Goal: Task Accomplishment & Management: Use online tool/utility

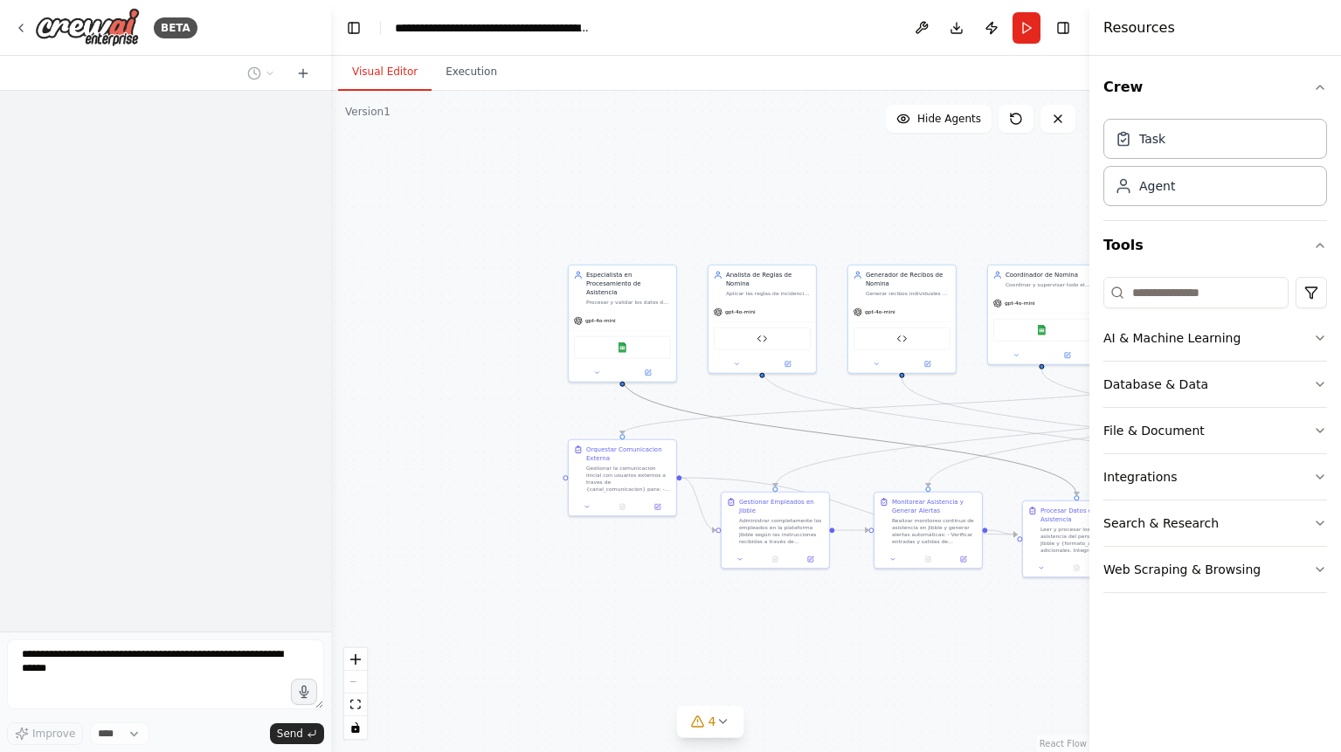
drag, startPoint x: 852, startPoint y: 438, endPoint x: 681, endPoint y: 430, distance: 170.5
click at [681, 430] on div ".deletable-edge-delete-btn { width: 20px; height: 20px; border: 0px solid #ffff…" at bounding box center [710, 421] width 758 height 661
click at [136, 639] on form "Improve **** Send" at bounding box center [165, 692] width 331 height 121
click at [167, 623] on div "BETA Improve **** Send" at bounding box center [165, 376] width 331 height 752
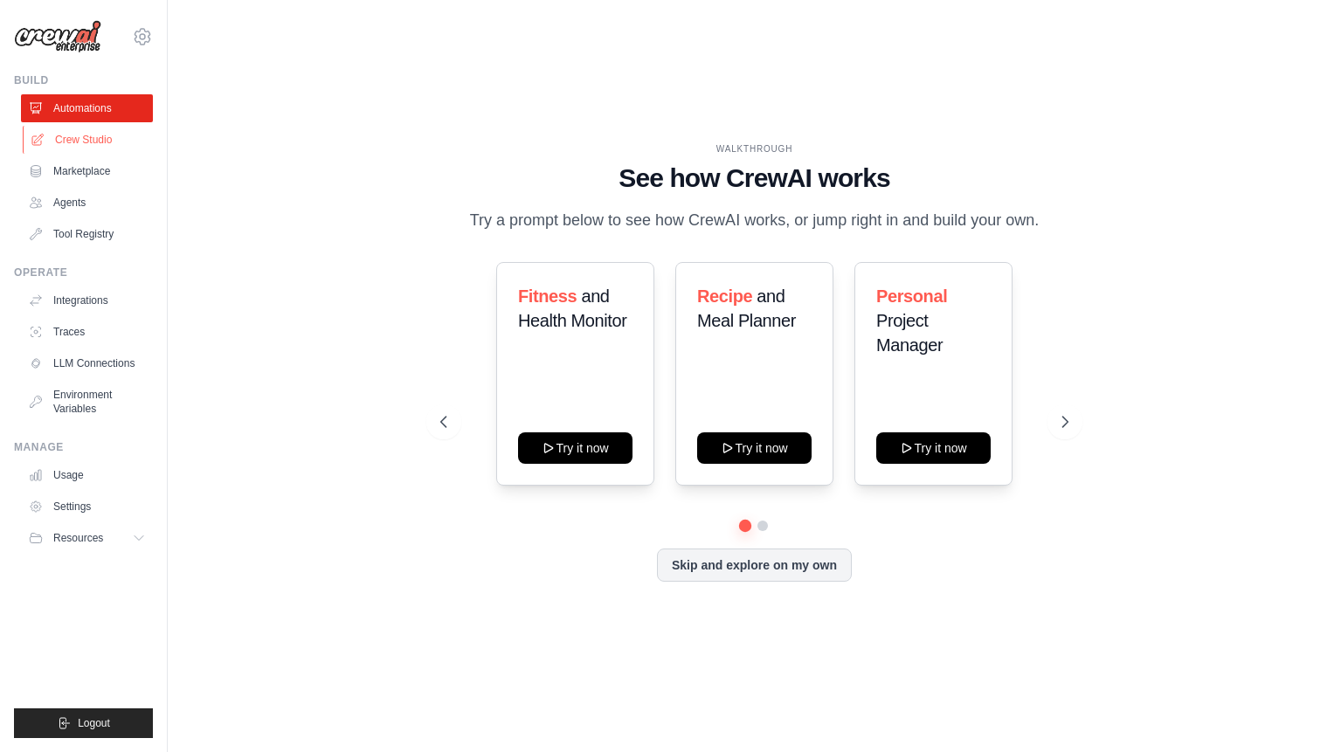
click at [83, 132] on link "Crew Studio" at bounding box center [89, 140] width 132 height 28
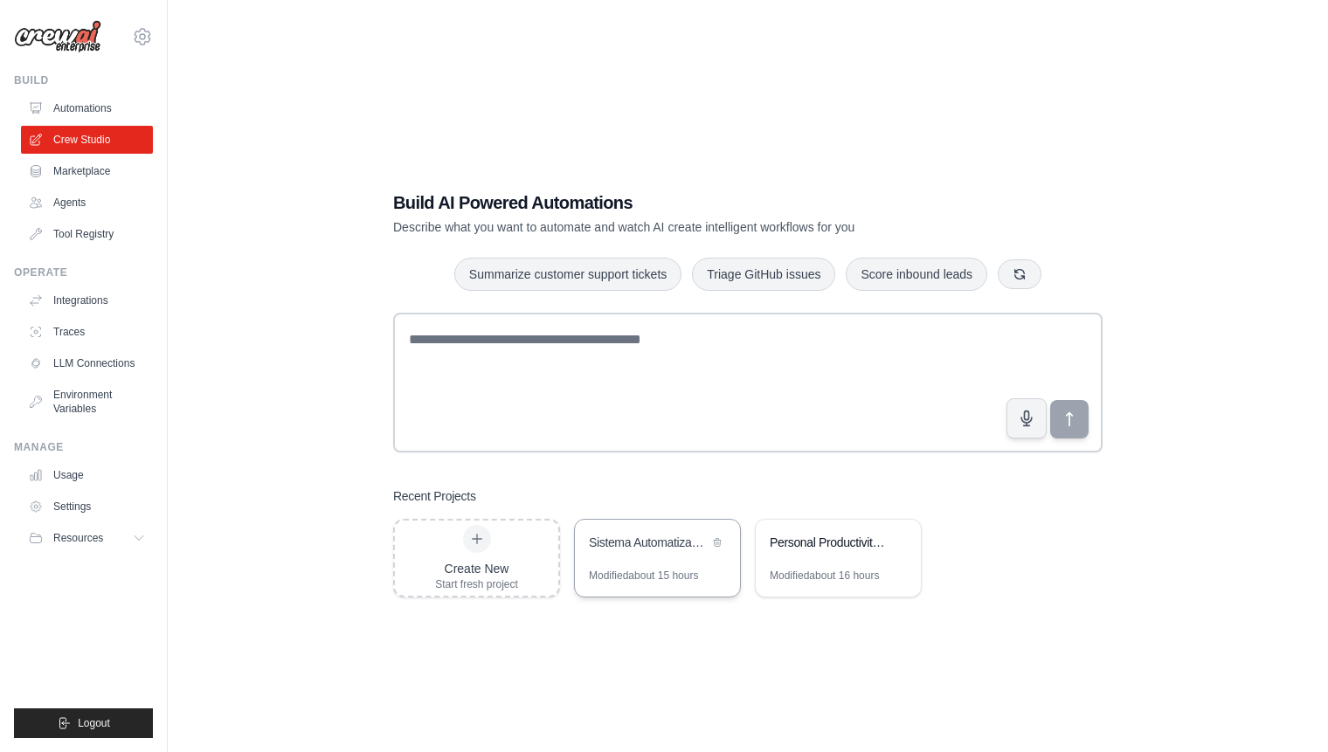
click at [622, 545] on div "Sistema Automatizado de Procesamiento de Nomina" at bounding box center [649, 542] width 120 height 17
click at [485, 536] on div at bounding box center [477, 539] width 28 height 28
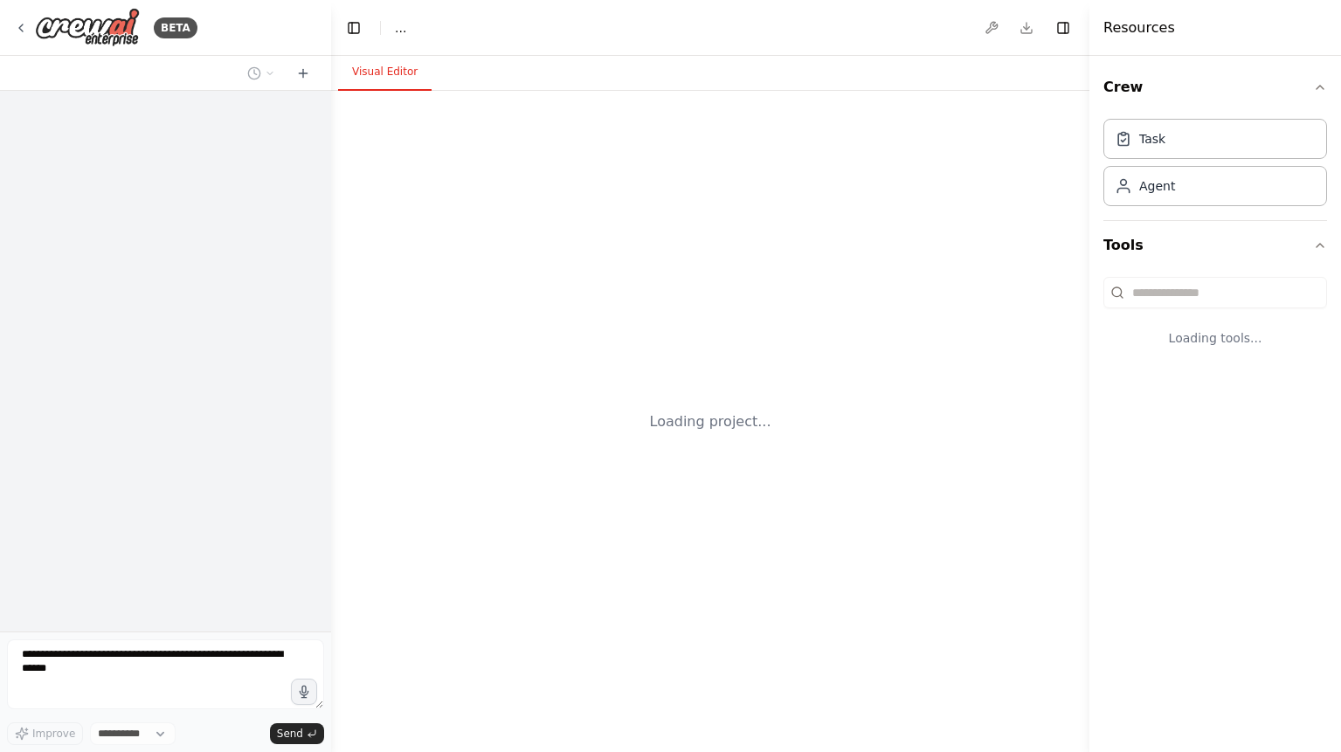
select select "****"
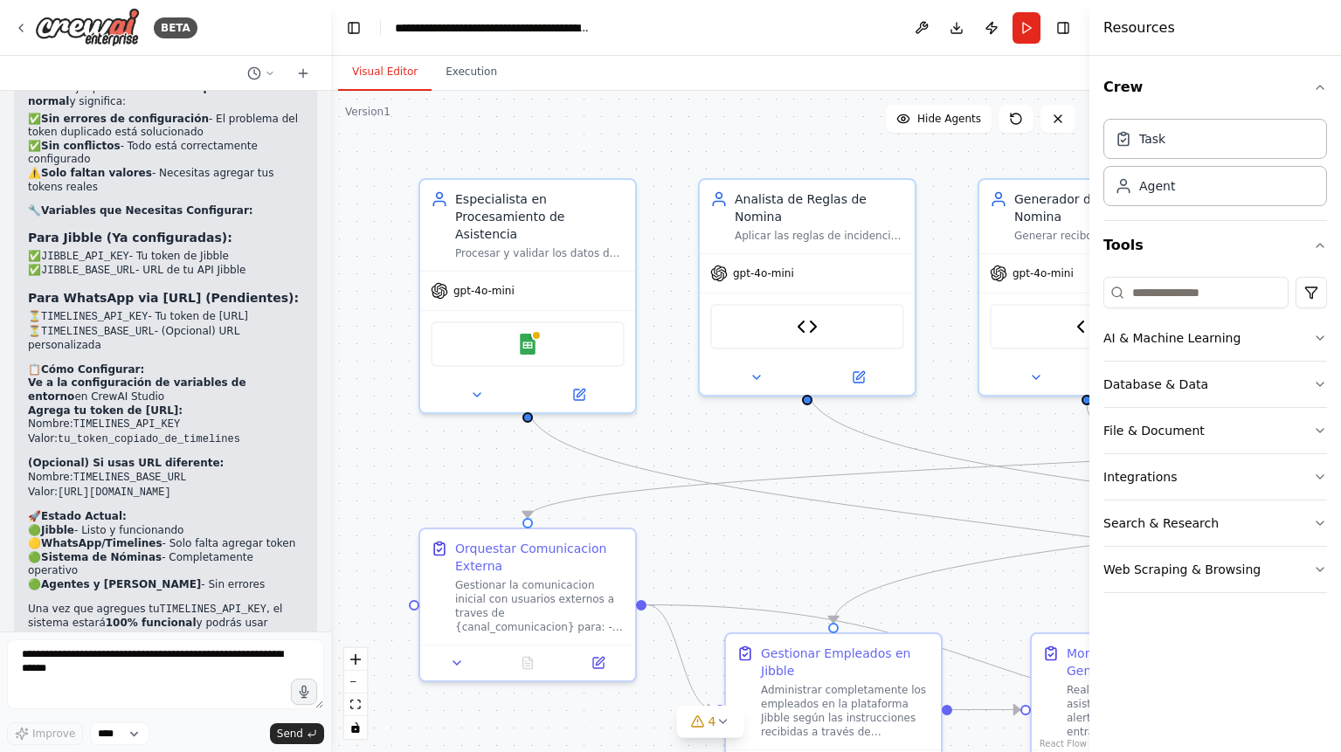
scroll to position [36650, 0]
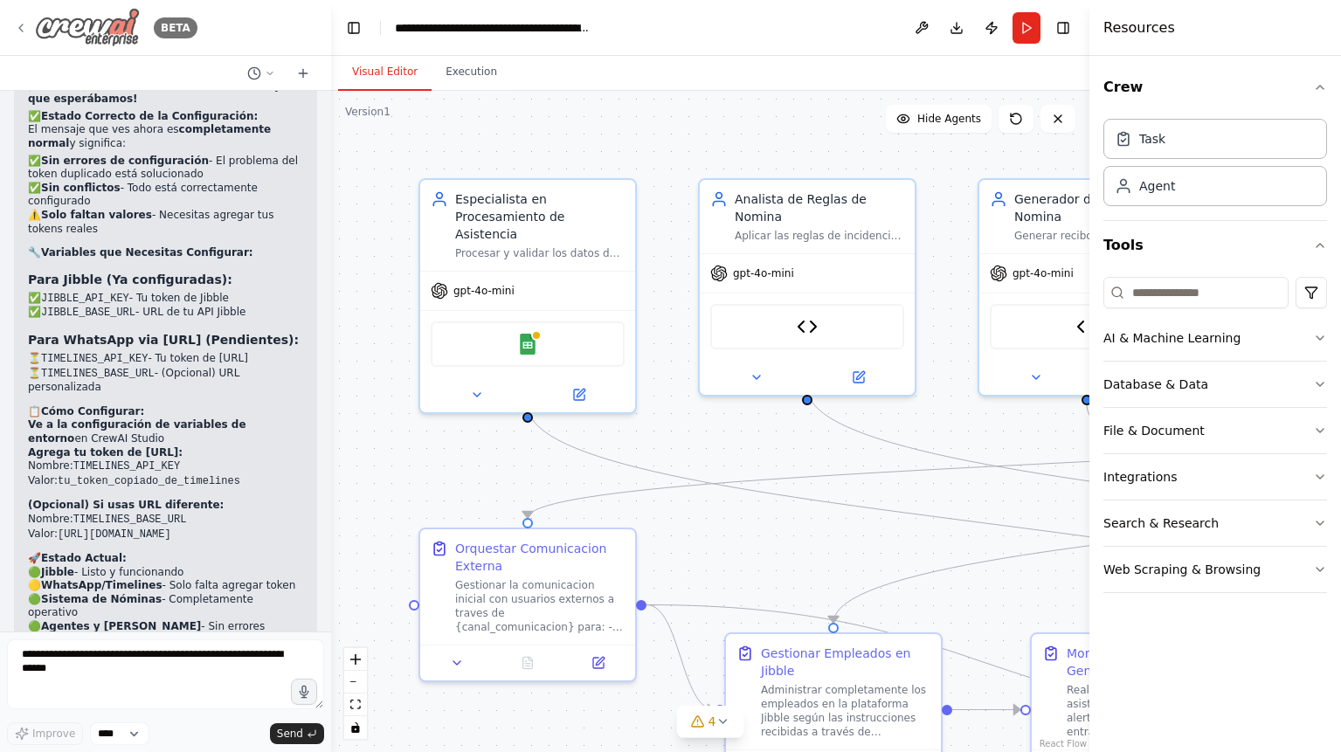
click at [20, 25] on icon at bounding box center [21, 28] width 14 height 14
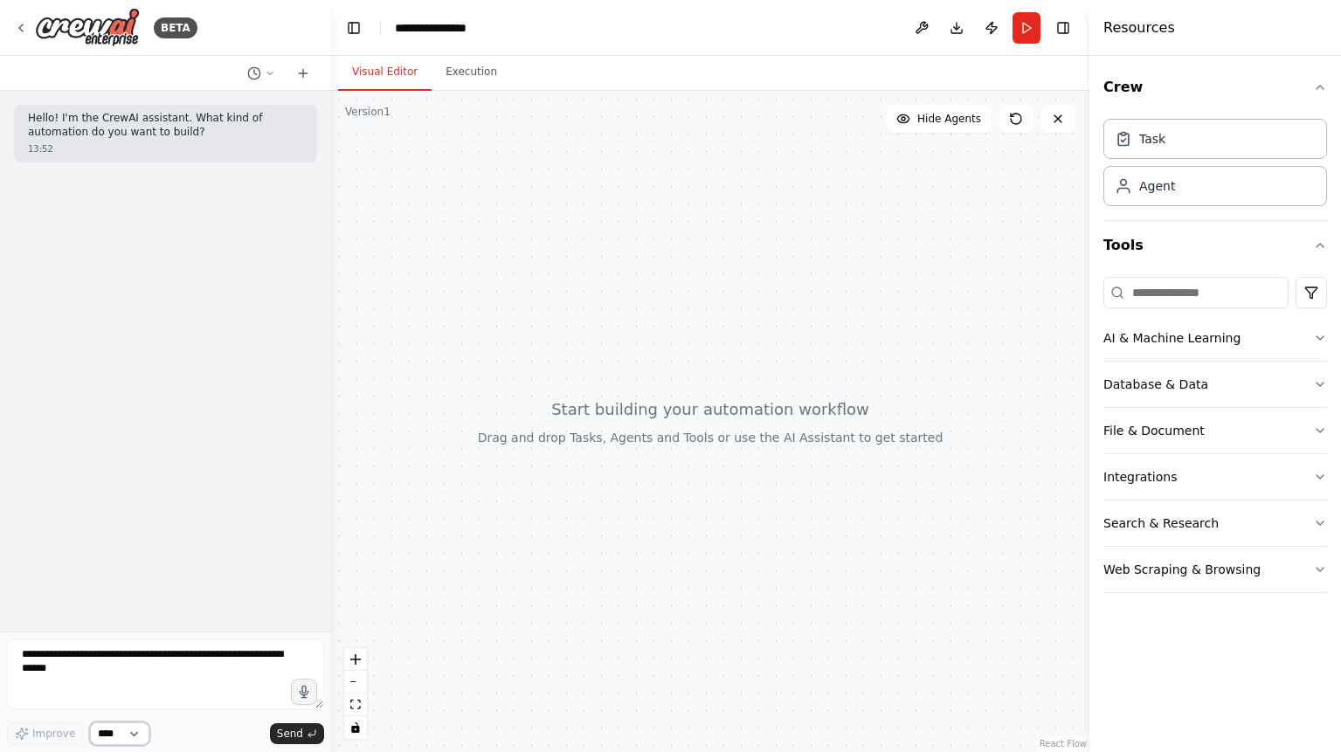
click at [130, 736] on select "****" at bounding box center [119, 733] width 59 height 23
click at [225, 477] on div "Hello! I'm the CrewAI assistant. What kind of automation do you want to build? …" at bounding box center [165, 361] width 331 height 541
click at [99, 645] on textarea at bounding box center [165, 674] width 317 height 70
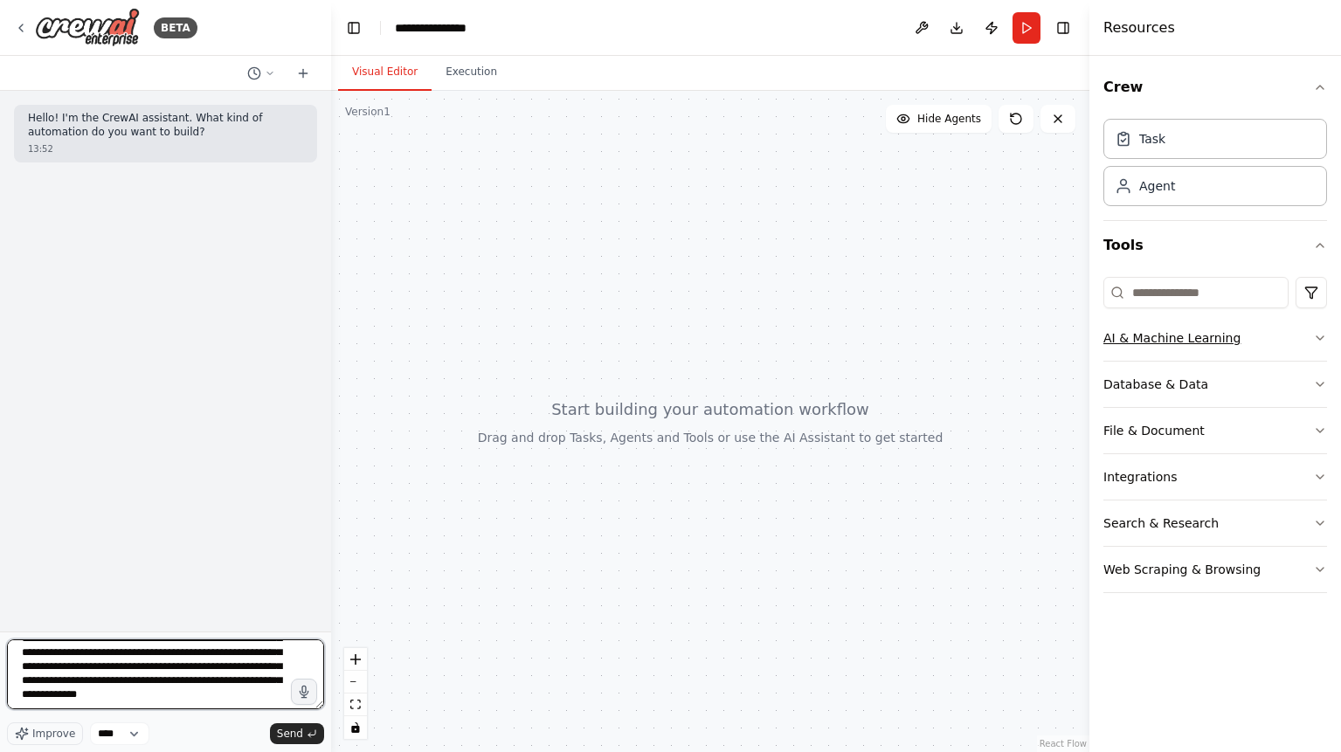
scroll to position [190, 0]
type textarea "**********"
click at [52, 739] on span "Improve" at bounding box center [53, 734] width 43 height 14
click at [294, 736] on span "Send" at bounding box center [290, 734] width 26 height 14
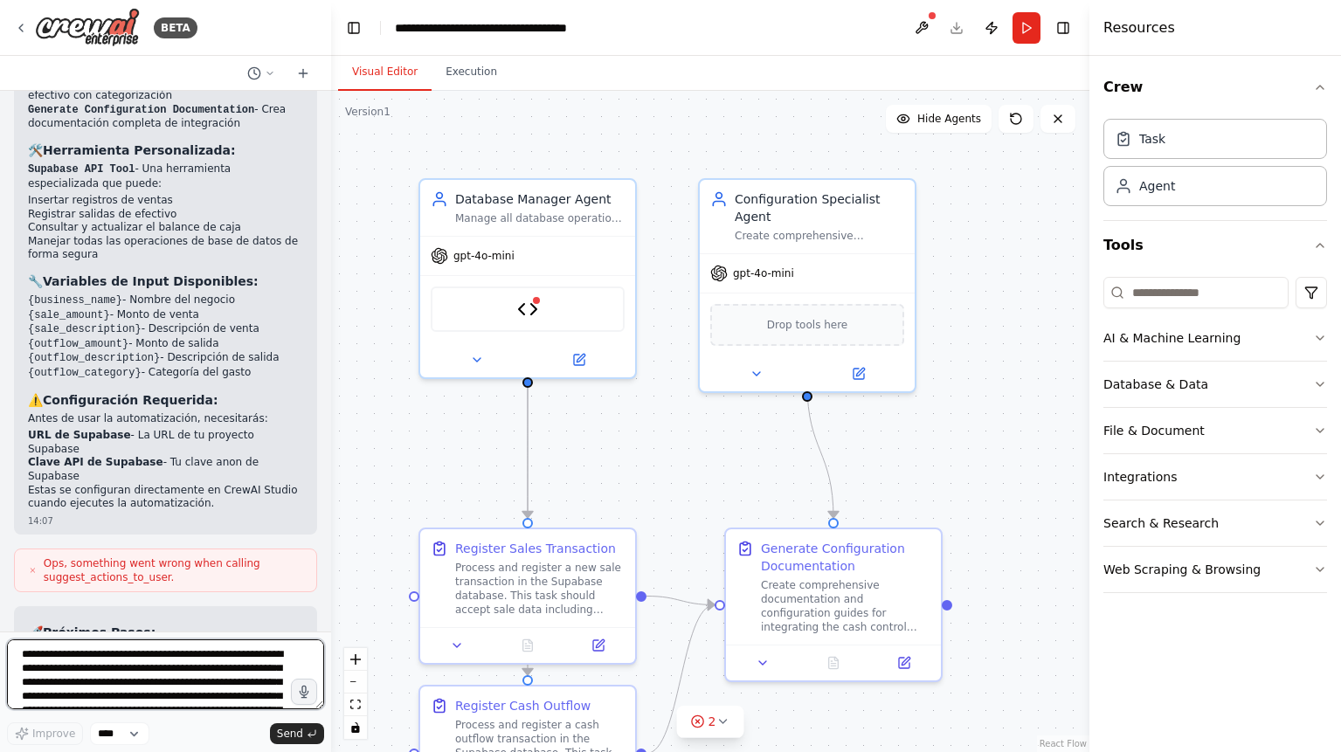
scroll to position [2899, 0]
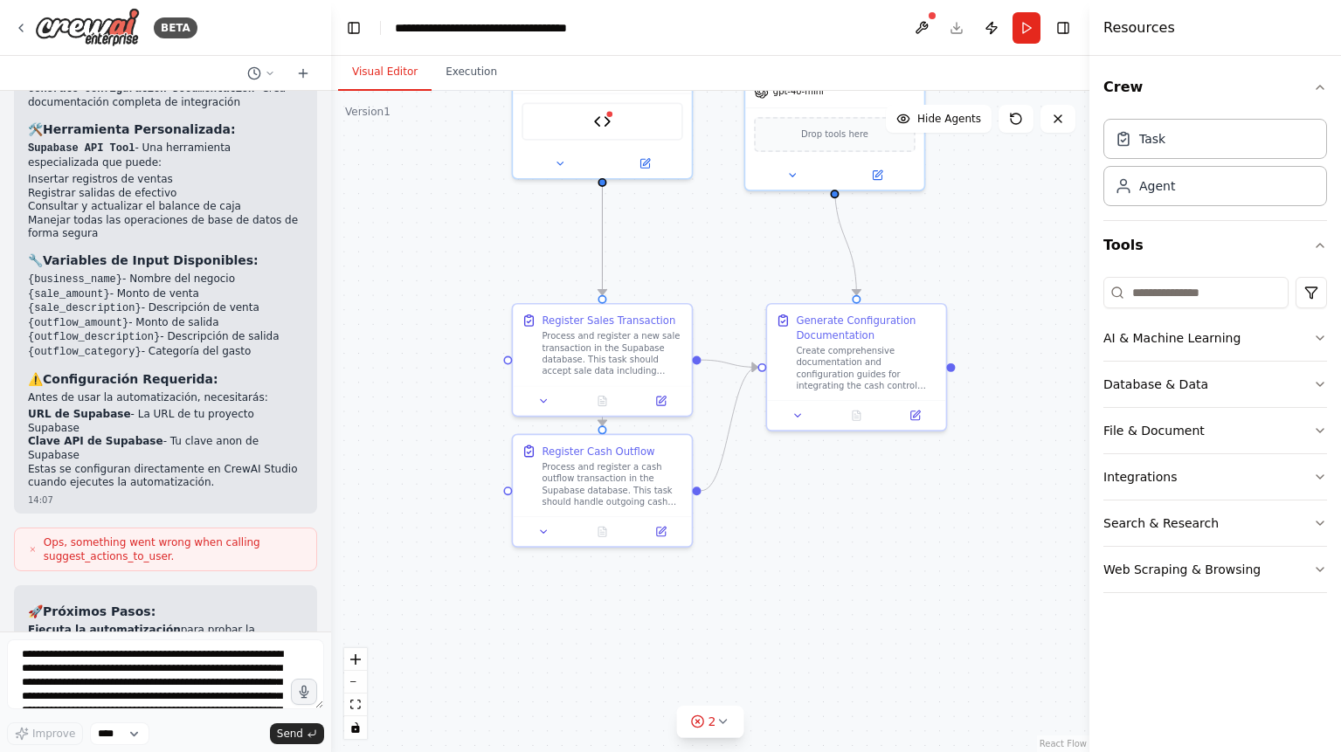
drag, startPoint x: 998, startPoint y: 660, endPoint x: 1008, endPoint y: 468, distance: 191.6
click at [1008, 468] on div ".deletable-edge-delete-btn { width: 20px; height: 20px; border: 0px solid #ffff…" at bounding box center [710, 421] width 758 height 661
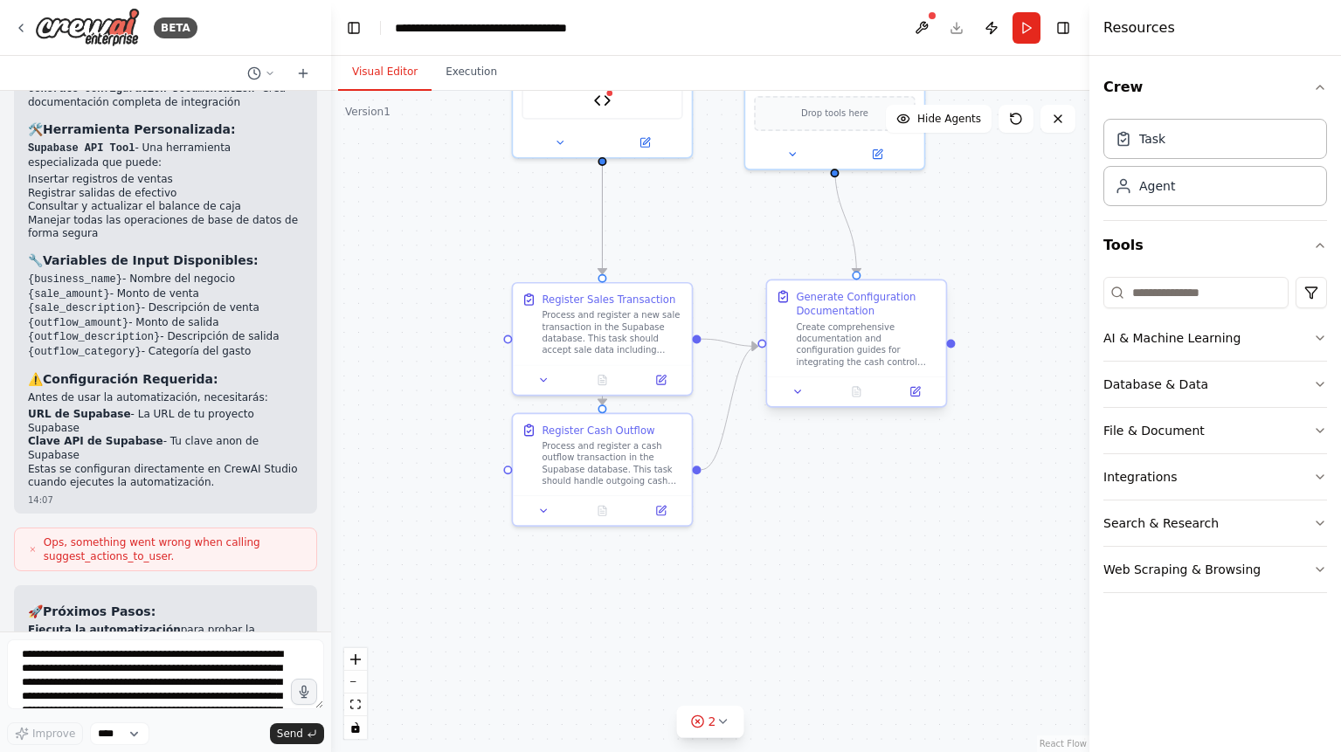
click at [862, 330] on div "Create comprehensive documentation and configuration guides for integrating the…" at bounding box center [866, 344] width 141 height 46
click at [801, 395] on icon at bounding box center [804, 391] width 11 height 11
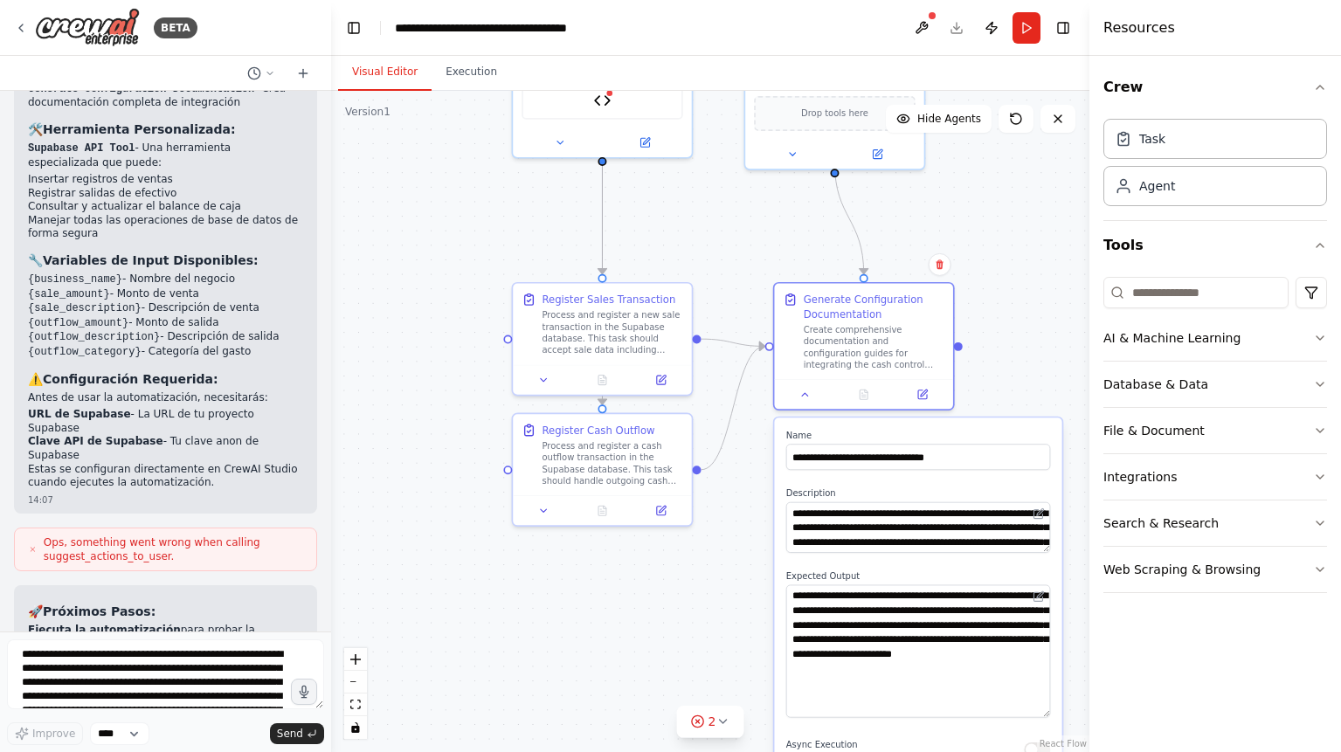
drag, startPoint x: 1046, startPoint y: 632, endPoint x: 1034, endPoint y: 715, distance: 82.9
click at [1034, 715] on textarea "**********" at bounding box center [918, 651] width 265 height 133
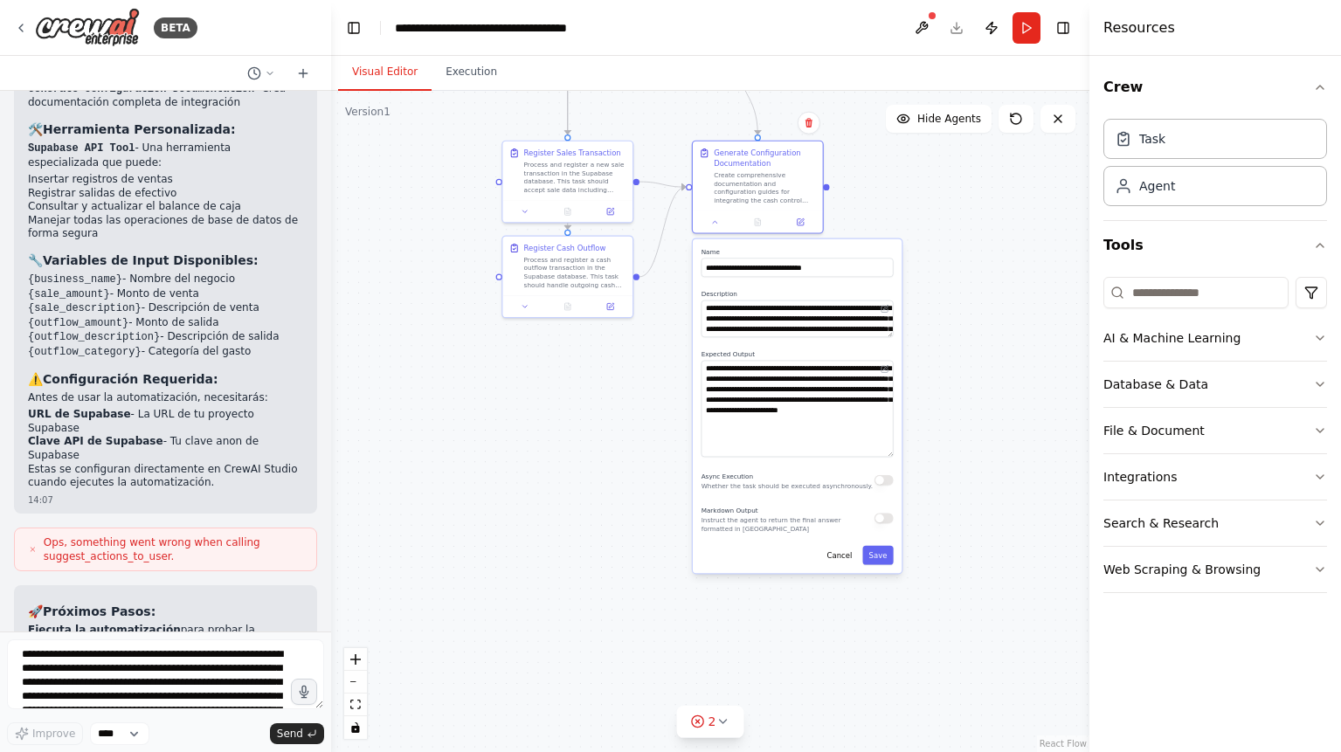
drag, startPoint x: 978, startPoint y: 487, endPoint x: 967, endPoint y: 283, distance: 204.7
click at [971, 266] on div ".deletable-edge-delete-btn { width: 20px; height: 20px; border: 0px solid #ffff…" at bounding box center [710, 421] width 758 height 661
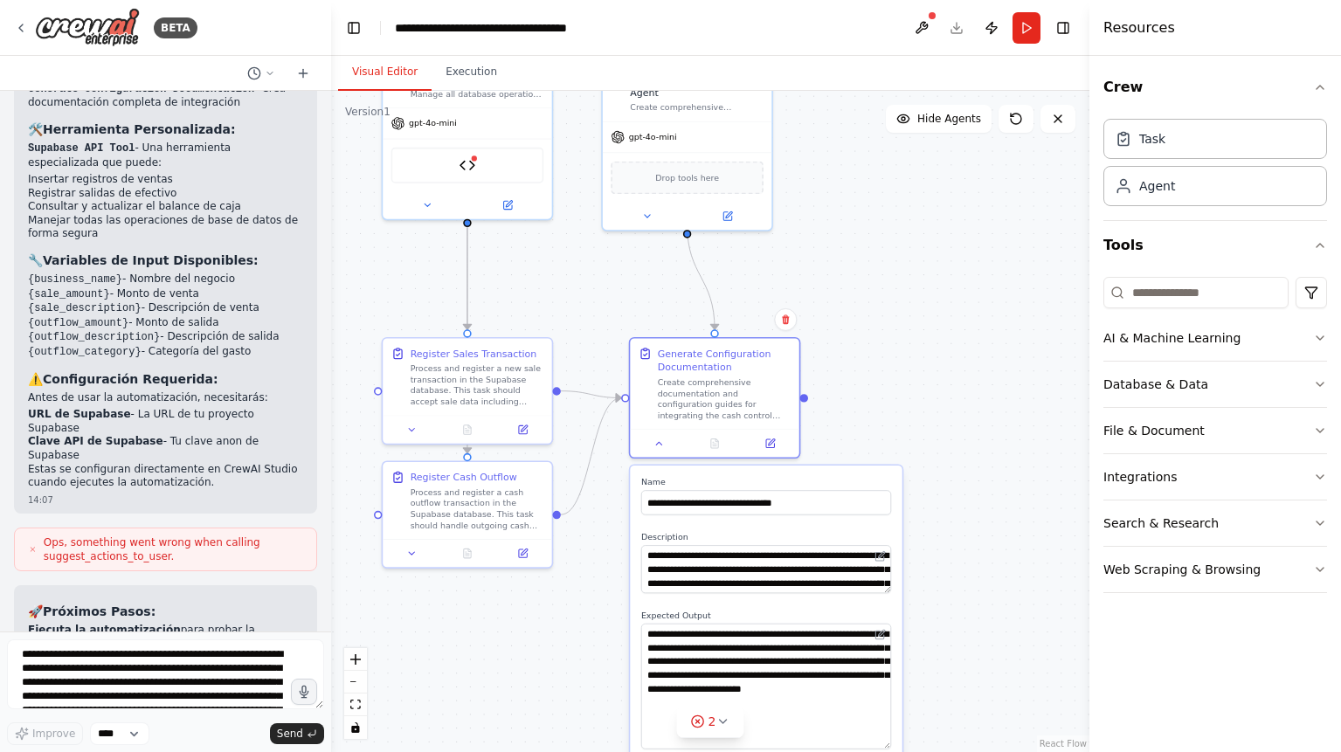
drag, startPoint x: 937, startPoint y: 339, endPoint x: 983, endPoint y: 584, distance: 249.6
click at [983, 584] on div ".deletable-edge-delete-btn { width: 20px; height: 20px; border: 0px solid #ffff…" at bounding box center [710, 421] width 758 height 661
click at [663, 451] on div at bounding box center [714, 440] width 169 height 28
click at [661, 445] on icon at bounding box center [658, 440] width 11 height 11
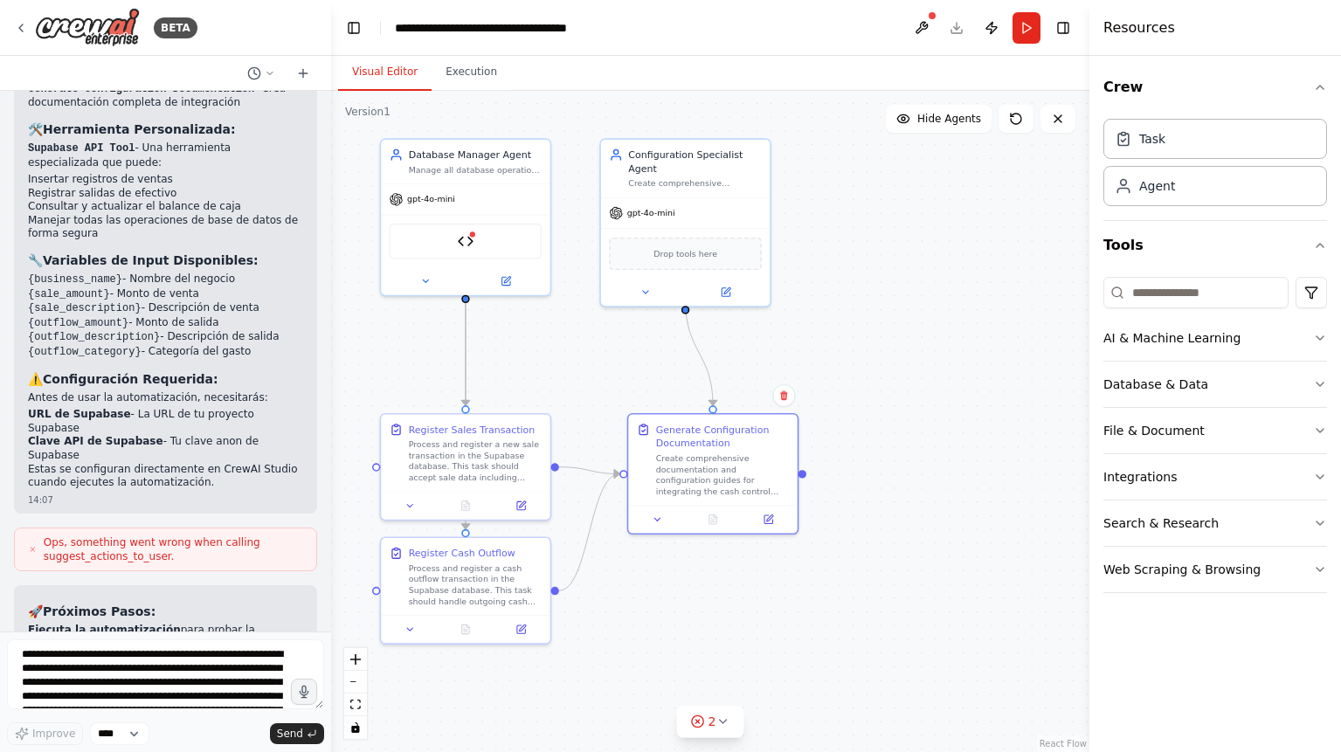
drag, startPoint x: 880, startPoint y: 328, endPoint x: 881, endPoint y: 377, distance: 48.9
click at [881, 377] on div ".deletable-edge-delete-btn { width: 20px; height: 20px; border: 0px solid #ffff…" at bounding box center [710, 421] width 758 height 661
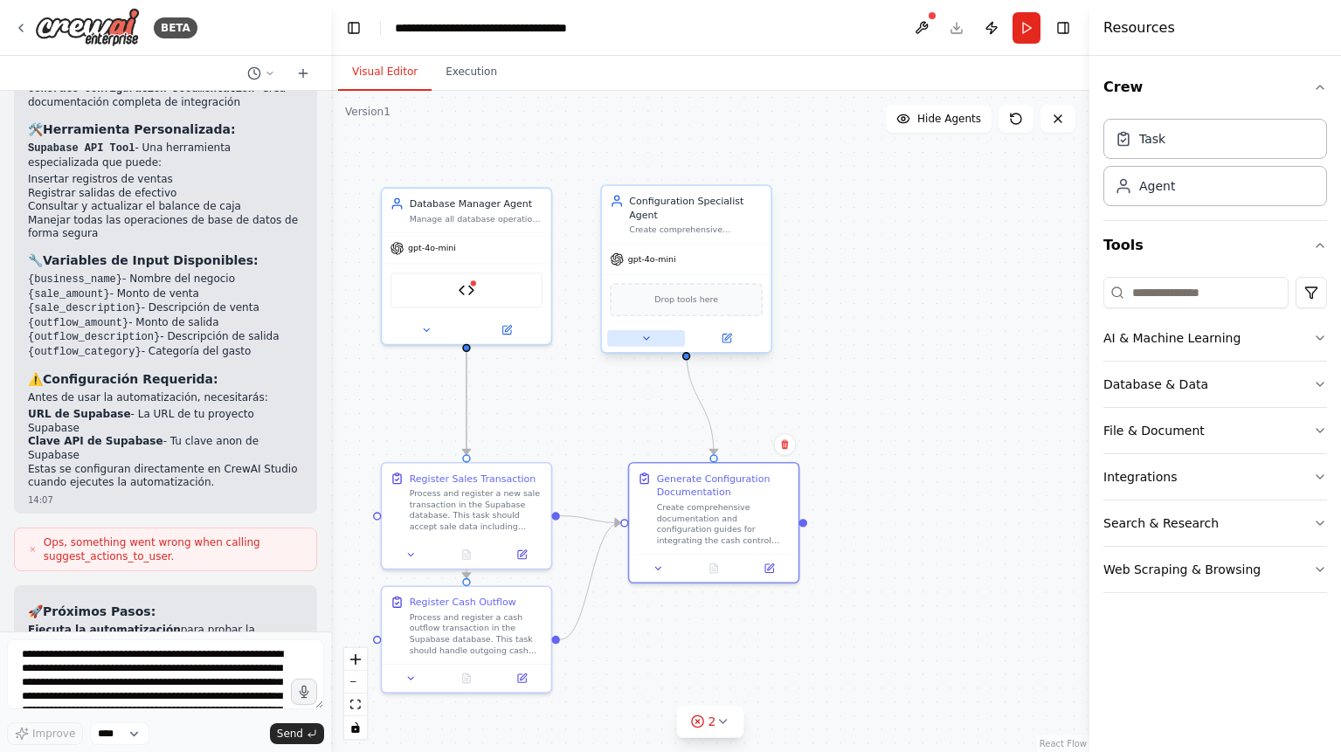
click at [656, 330] on button at bounding box center [646, 338] width 78 height 17
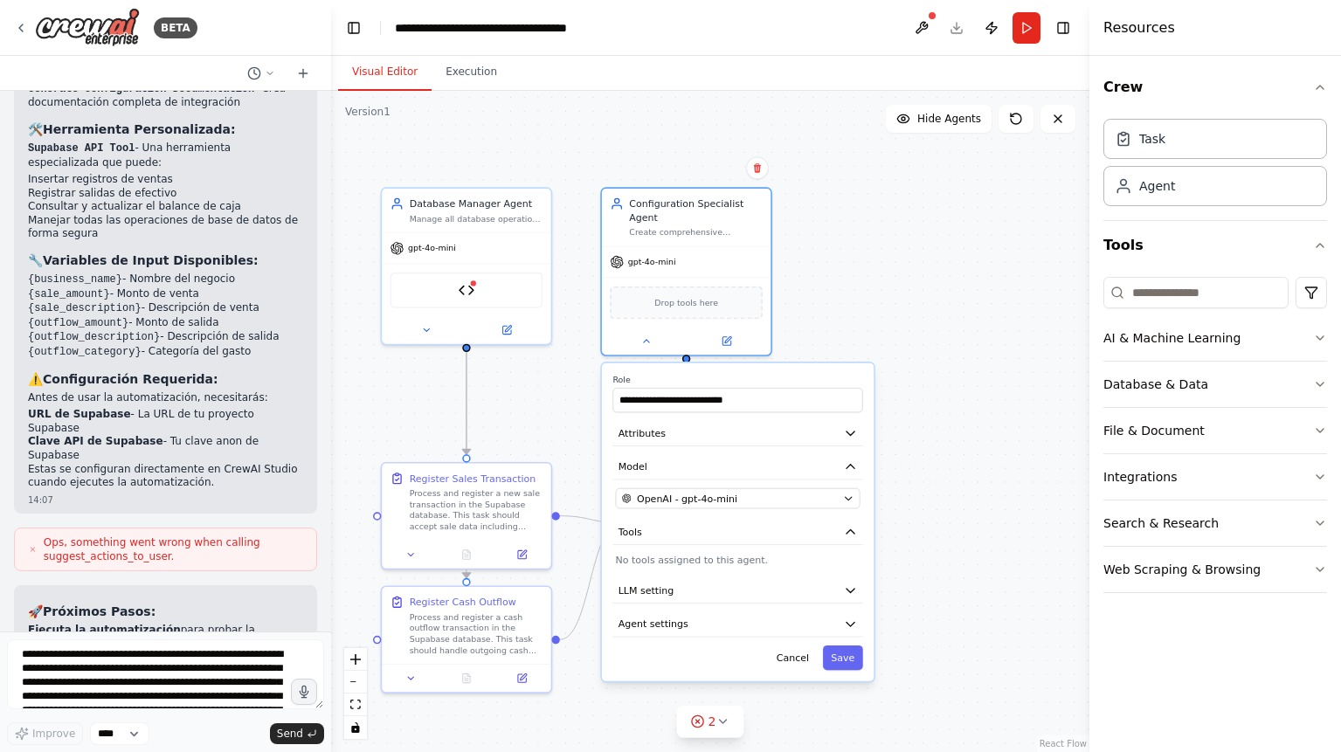
click at [925, 501] on div ".deletable-edge-delete-btn { width: 20px; height: 20px; border: 0px solid #ffff…" at bounding box center [710, 421] width 758 height 661
click at [978, 544] on div ".deletable-edge-delete-btn { width: 20px; height: 20px; border: 0px solid #ffff…" at bounding box center [710, 421] width 758 height 661
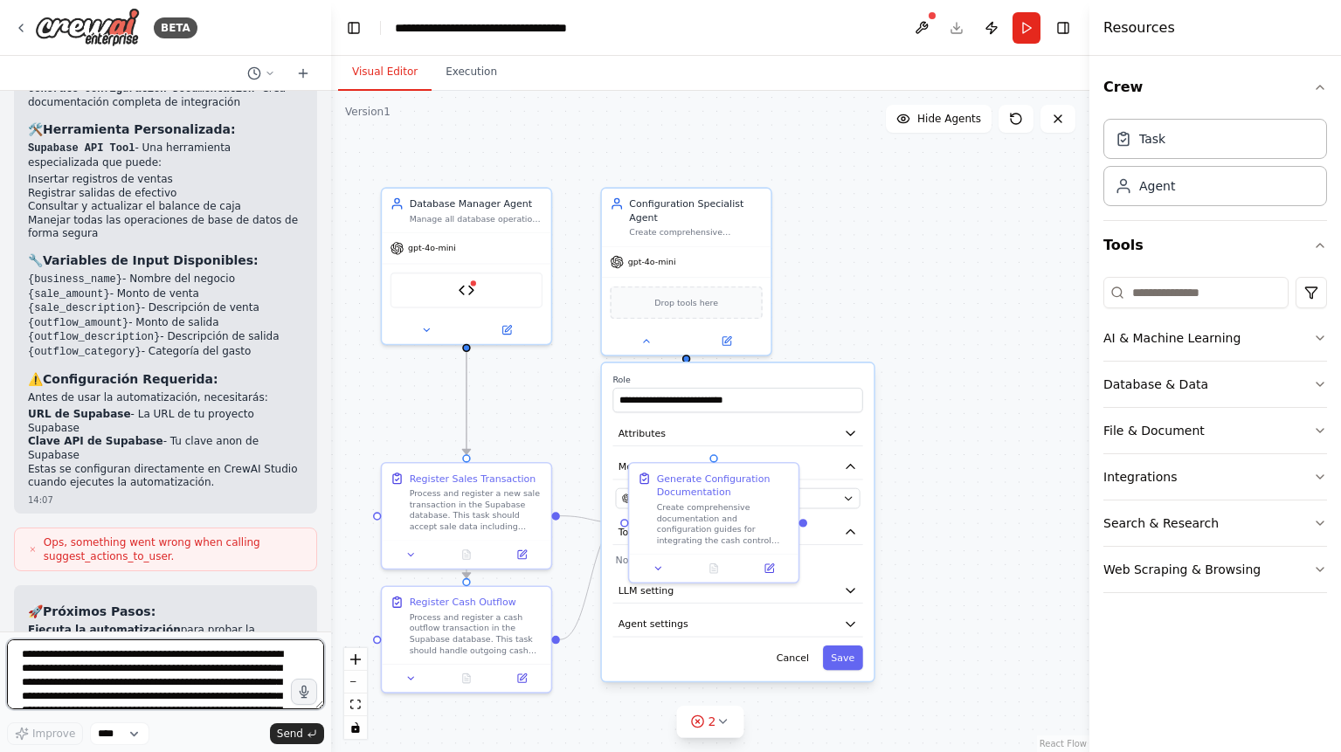
click at [127, 663] on textarea "**********" at bounding box center [165, 674] width 317 height 70
type textarea "**********"
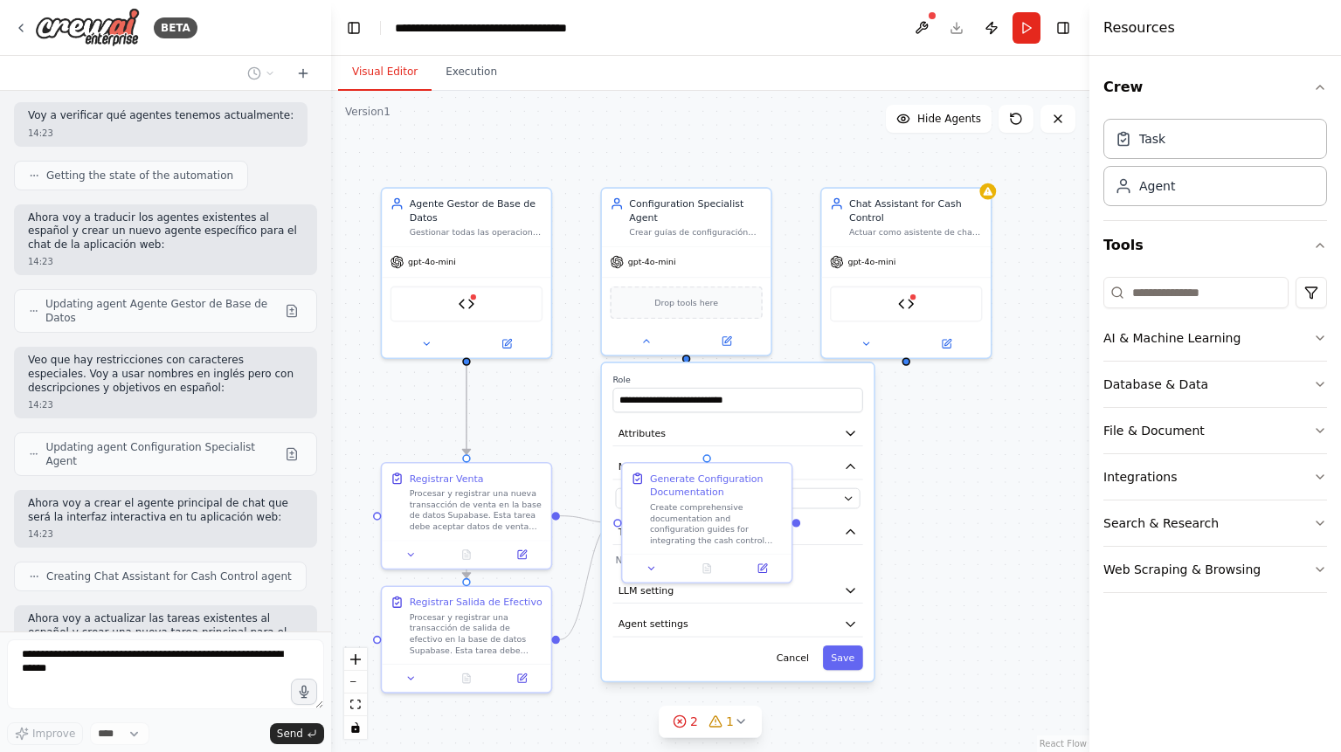
scroll to position [3902, 0]
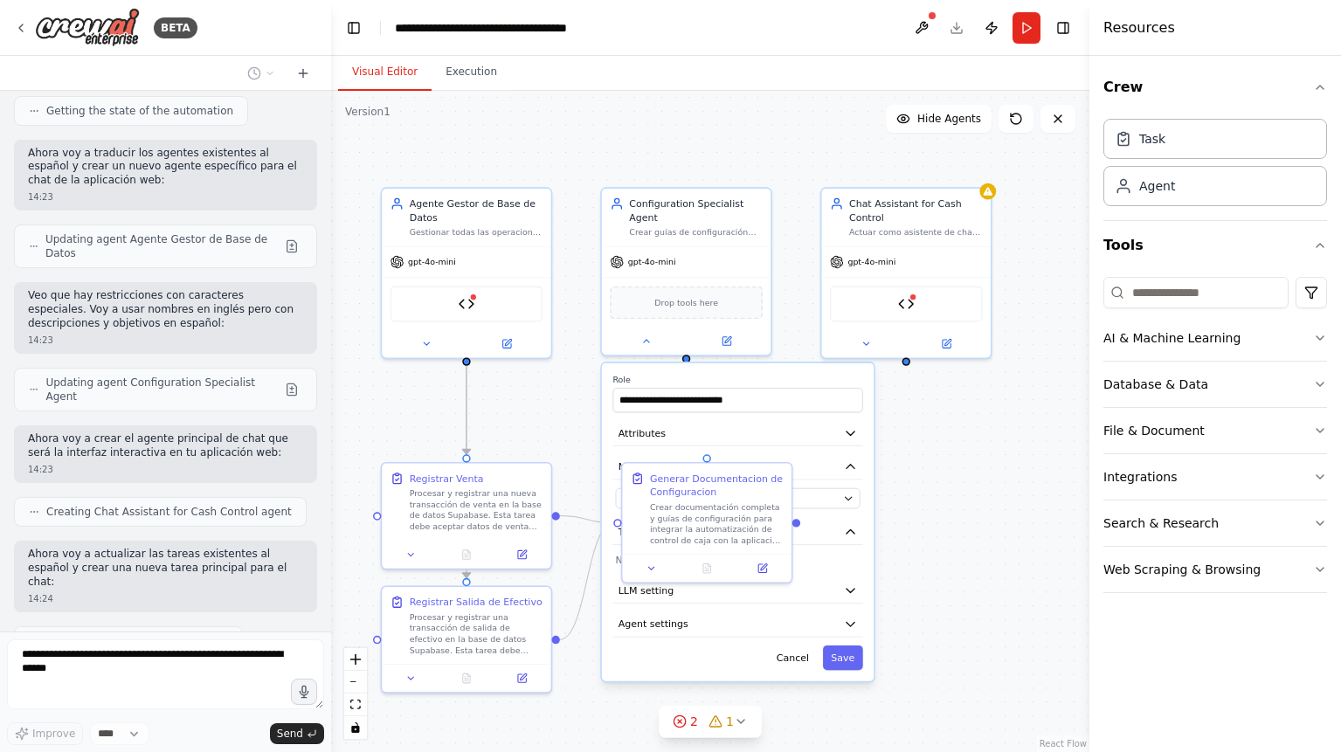
click at [807, 650] on button "Cancel" at bounding box center [792, 658] width 49 height 24
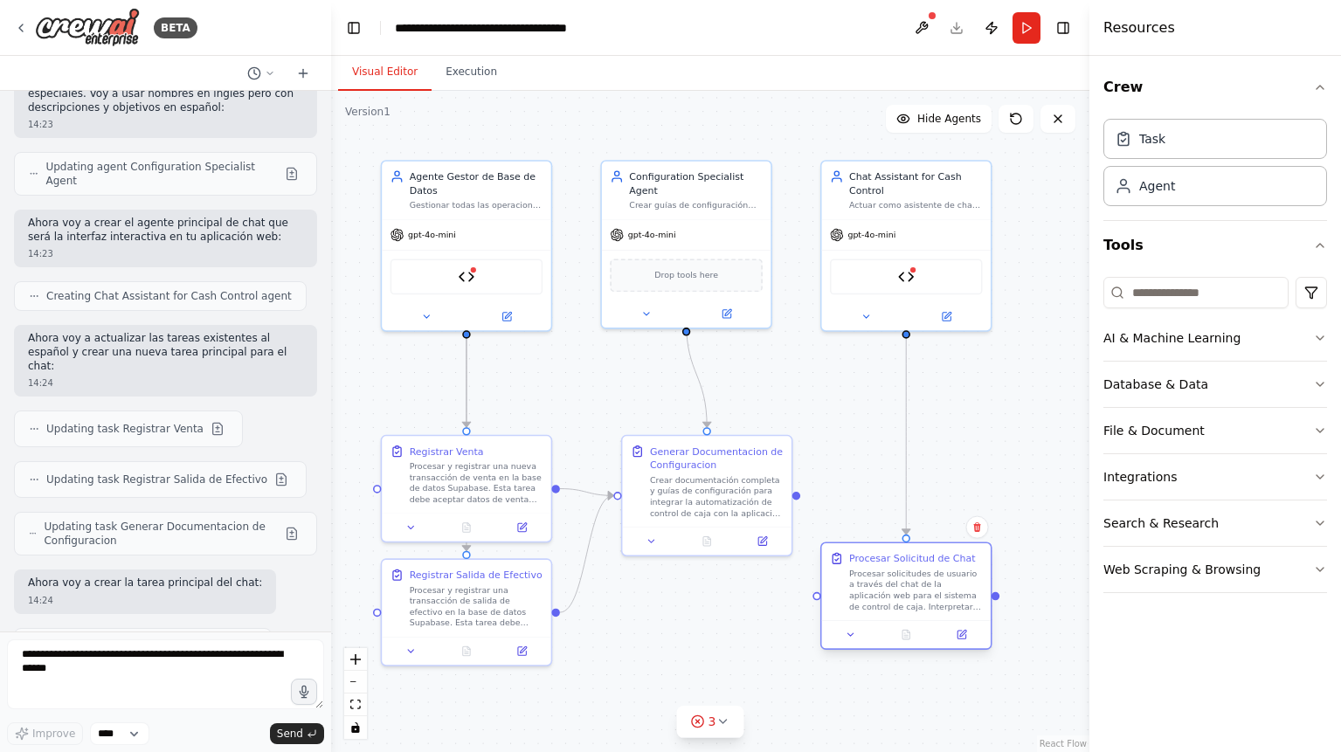
scroll to position [4235, 0]
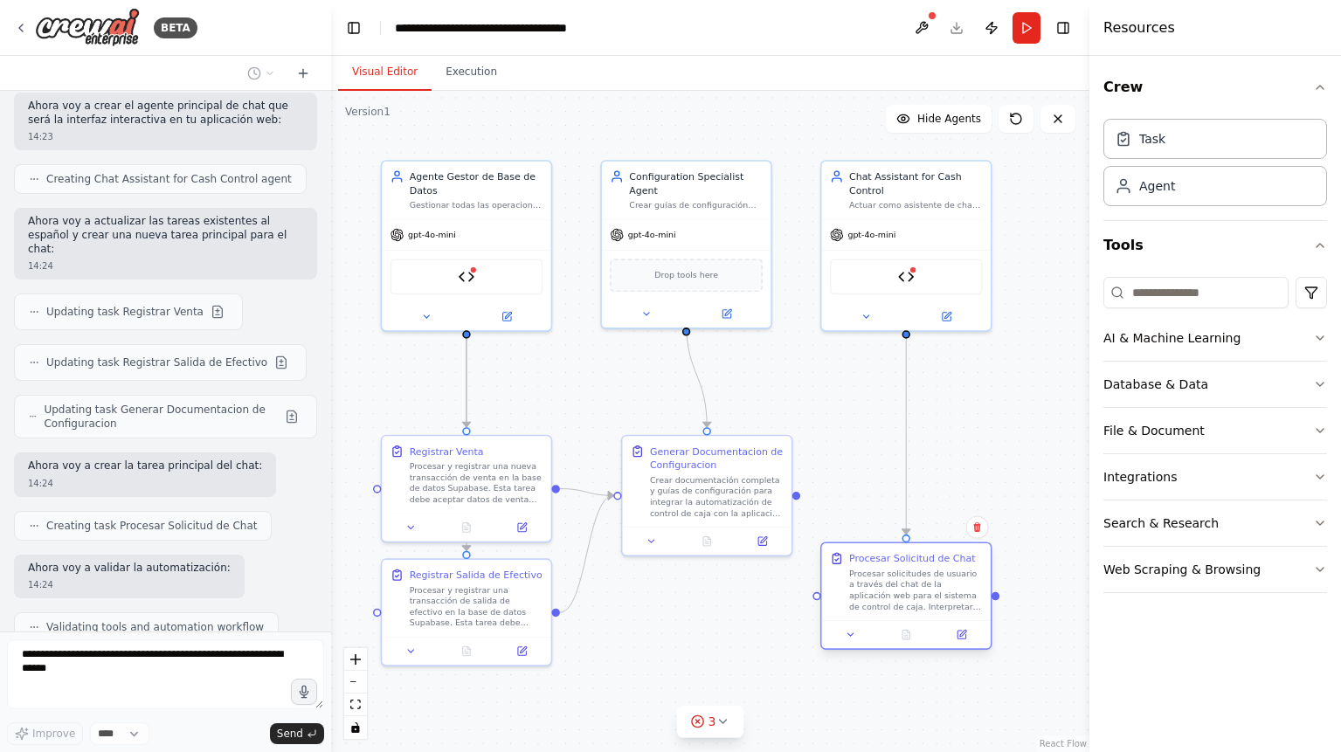
drag, startPoint x: 487, startPoint y: 730, endPoint x: 930, endPoint y: 563, distance: 474.1
click at [930, 563] on div ".deletable-edge-delete-btn { width: 20px; height: 20px; border: 0px solid #ffff…" at bounding box center [710, 421] width 758 height 661
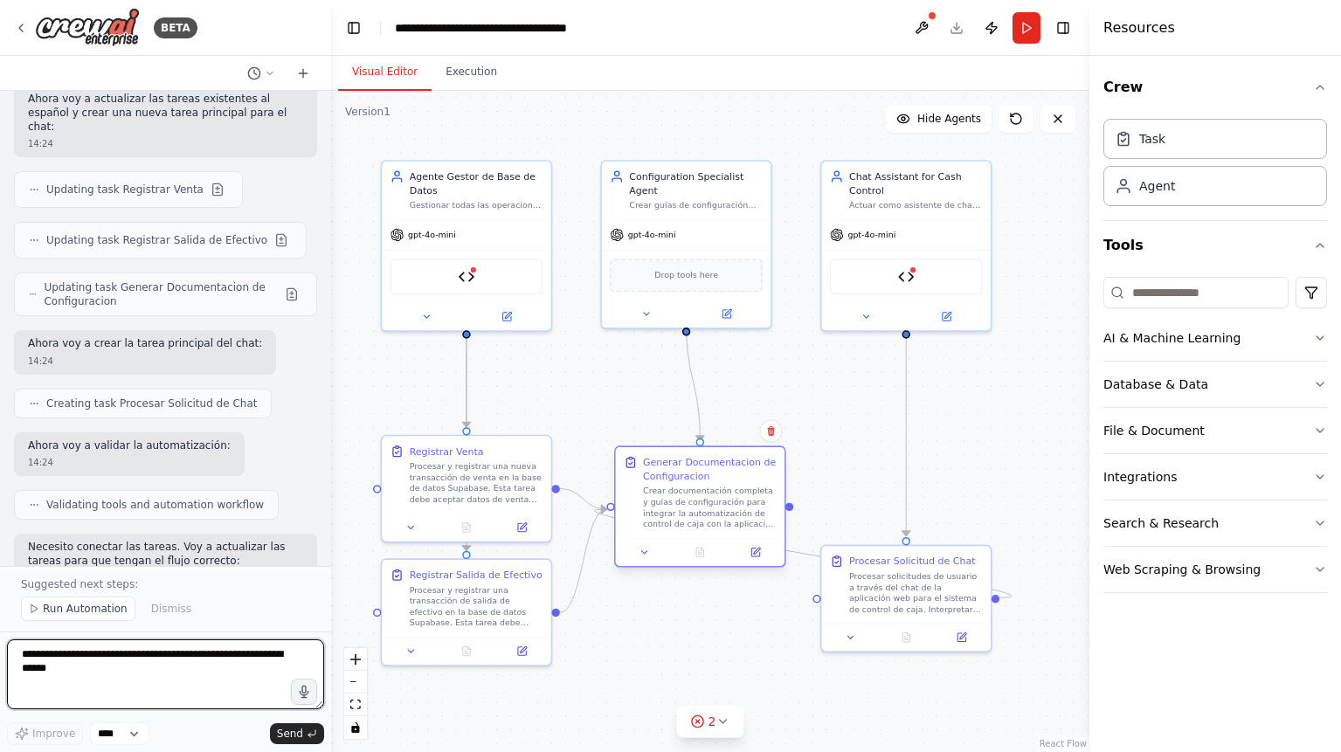
scroll to position [4371, 0]
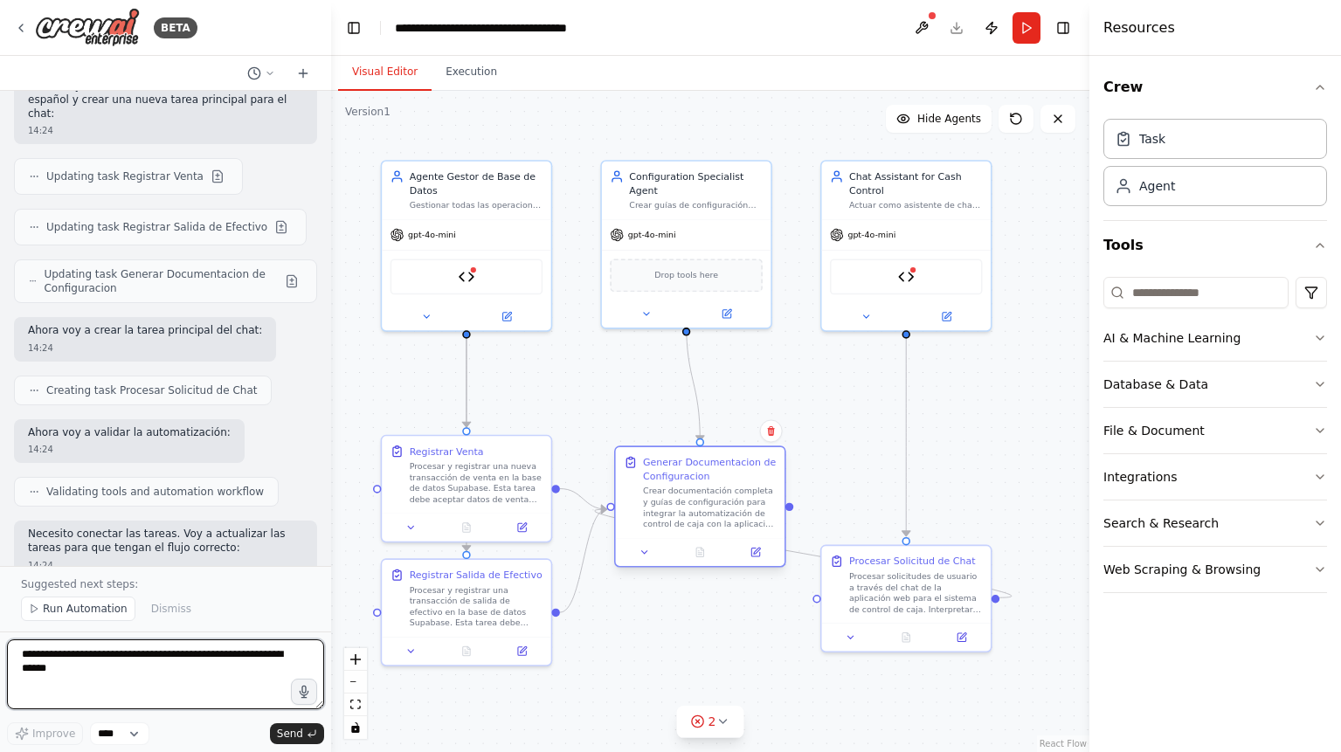
click at [668, 508] on div "Crear documentación completa y guías de configuración para integrar la automati…" at bounding box center [710, 508] width 134 height 44
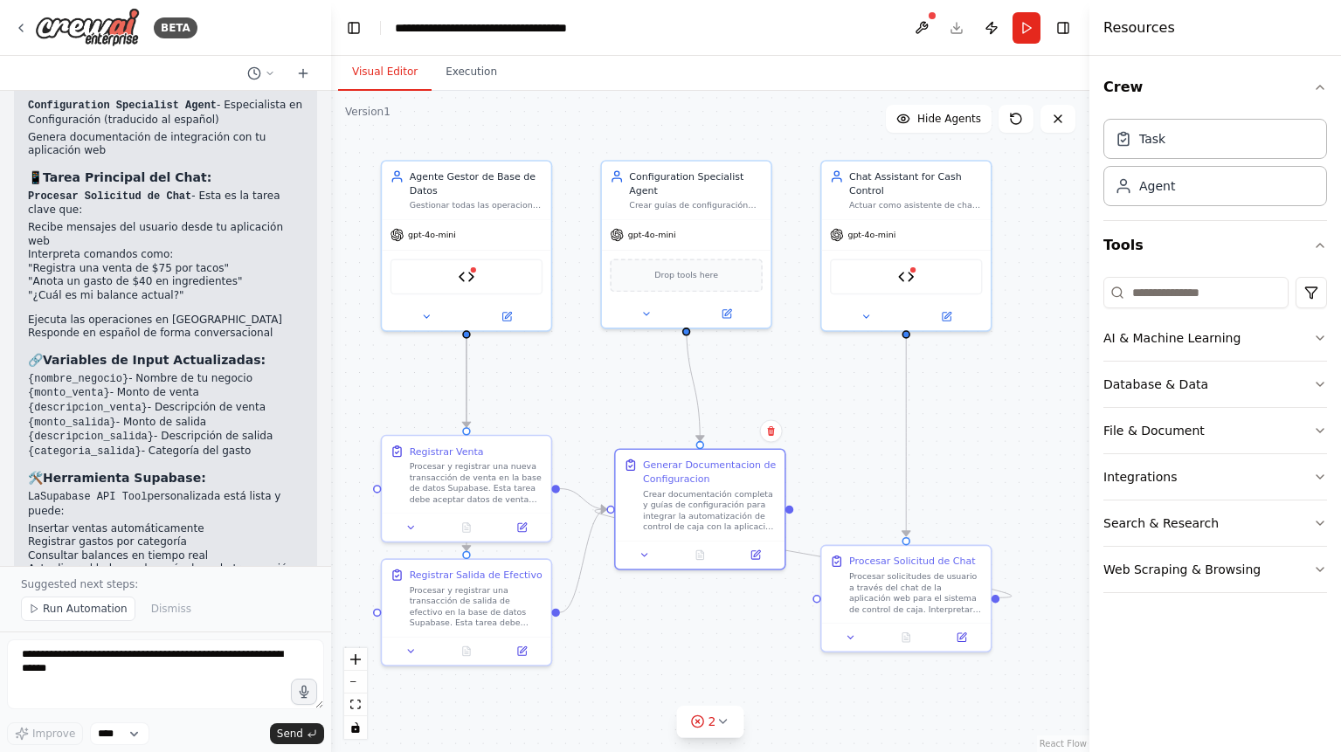
scroll to position [5365, 0]
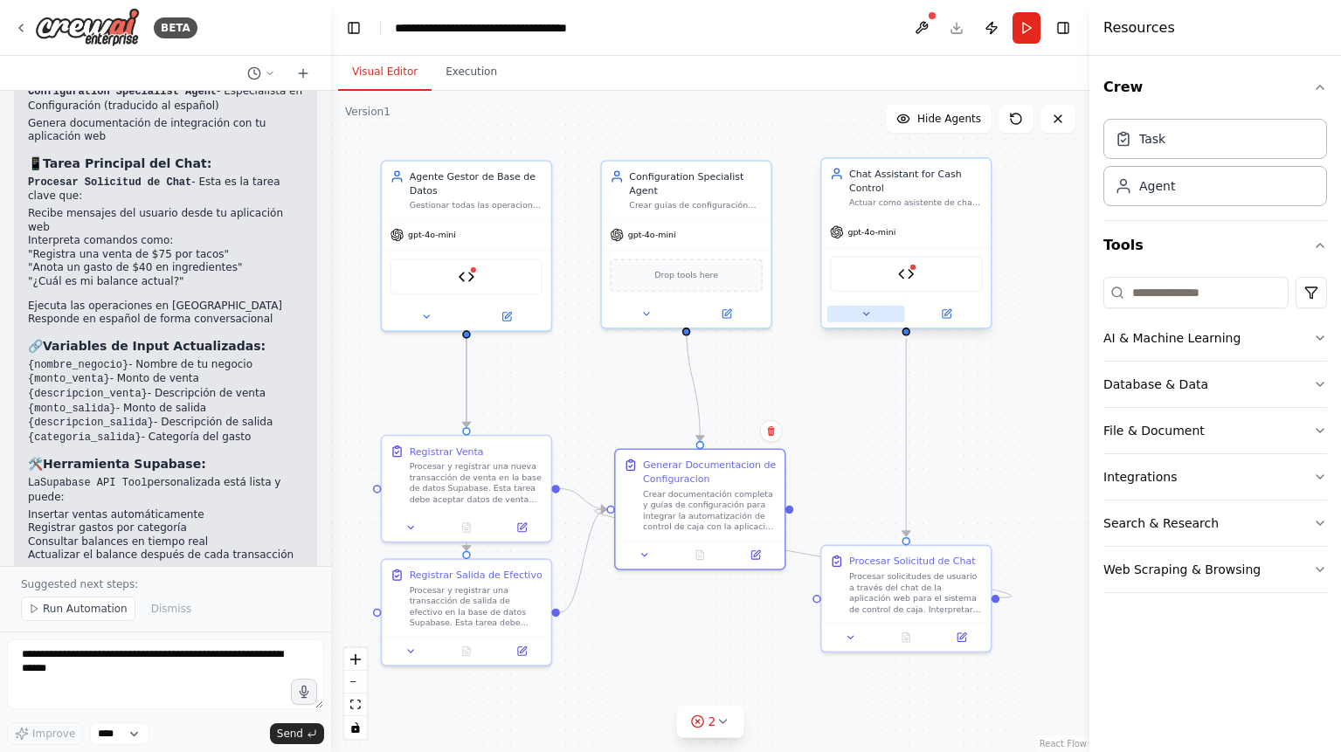
click at [865, 316] on icon at bounding box center [865, 313] width 11 height 11
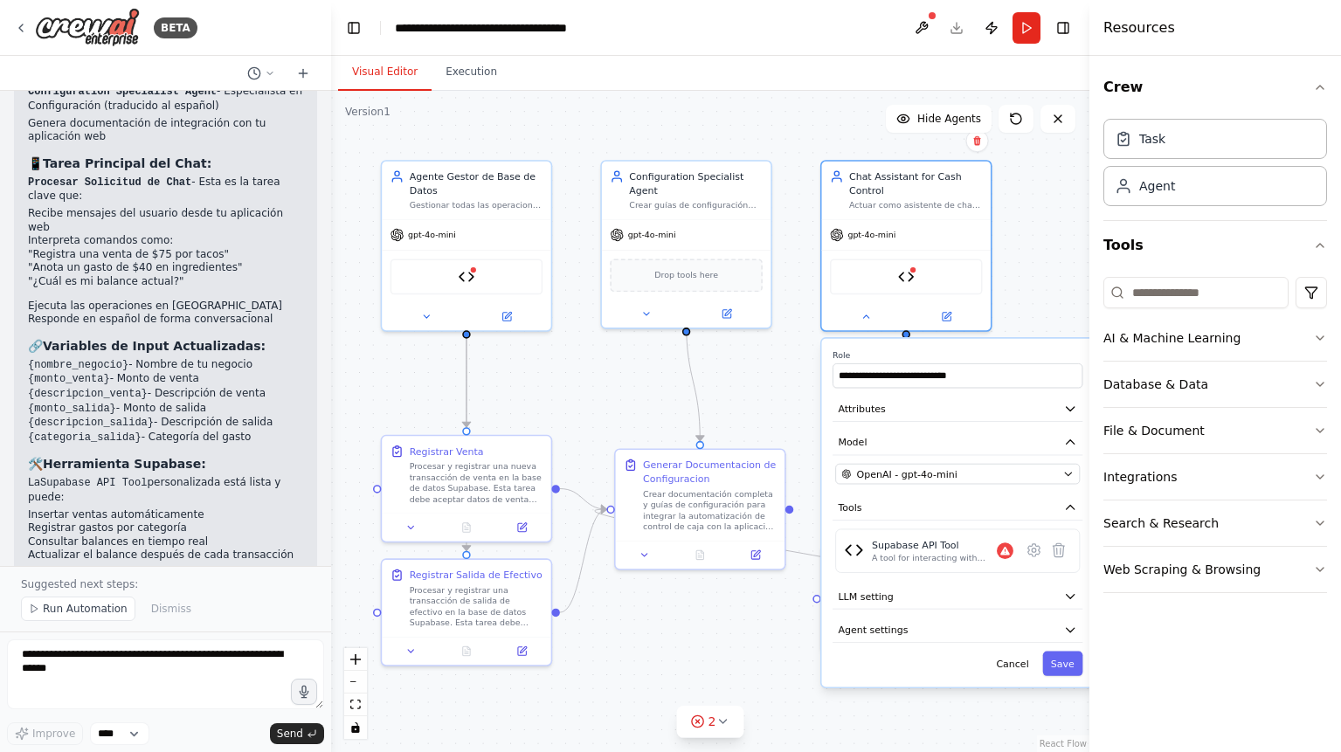
click at [800, 633] on div ".deletable-edge-delete-btn { width: 20px; height: 20px; border: 0px solid #ffff…" at bounding box center [710, 421] width 758 height 661
click at [770, 636] on div ".deletable-edge-delete-btn { width: 20px; height: 20px; border: 0px solid #ffff…" at bounding box center [710, 421] width 758 height 661
click at [748, 385] on div ".deletable-edge-delete-btn { width: 20px; height: 20px; border: 0px solid #ffff…" at bounding box center [710, 421] width 758 height 661
click at [697, 649] on div ".deletable-edge-delete-btn { width: 20px; height: 20px; border: 0px solid #ffff…" at bounding box center [710, 421] width 758 height 661
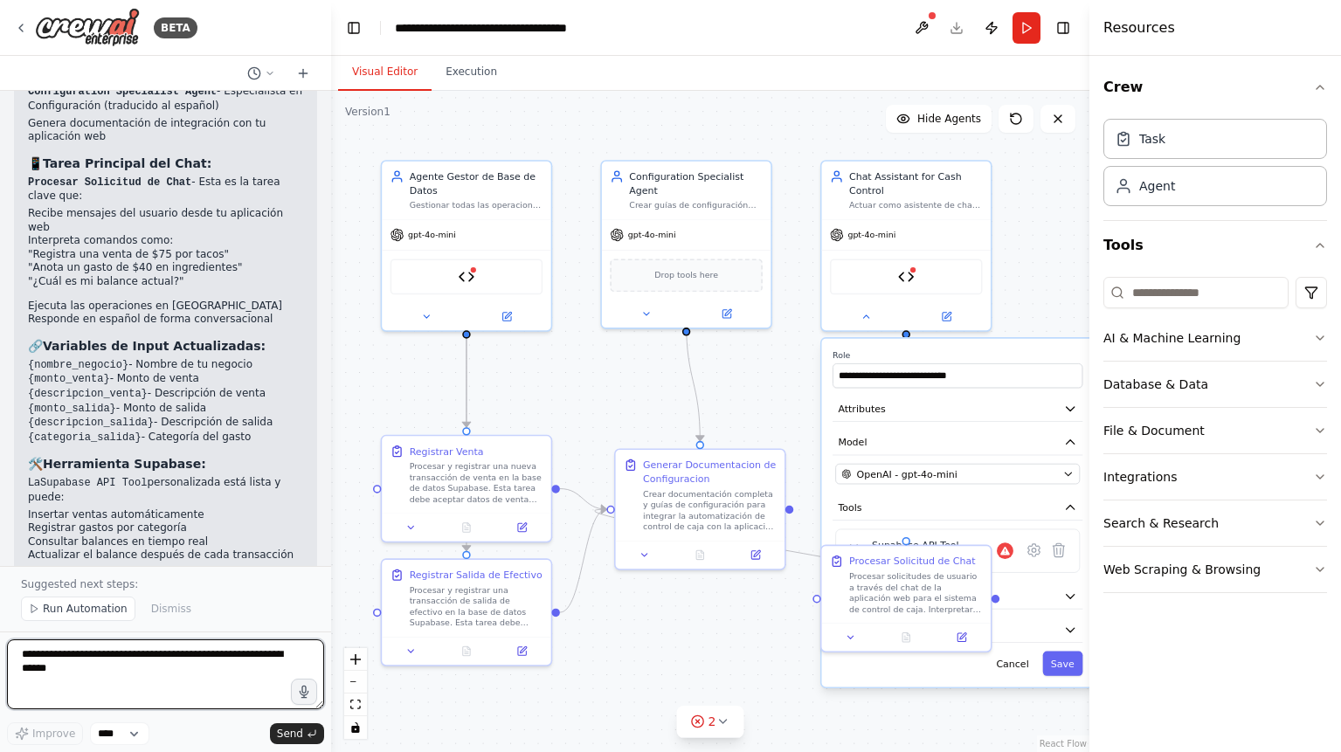
click at [91, 680] on textarea at bounding box center [165, 674] width 317 height 70
click at [153, 667] on textarea "**********" at bounding box center [165, 674] width 317 height 70
click at [138, 683] on textarea "**********" at bounding box center [165, 674] width 317 height 70
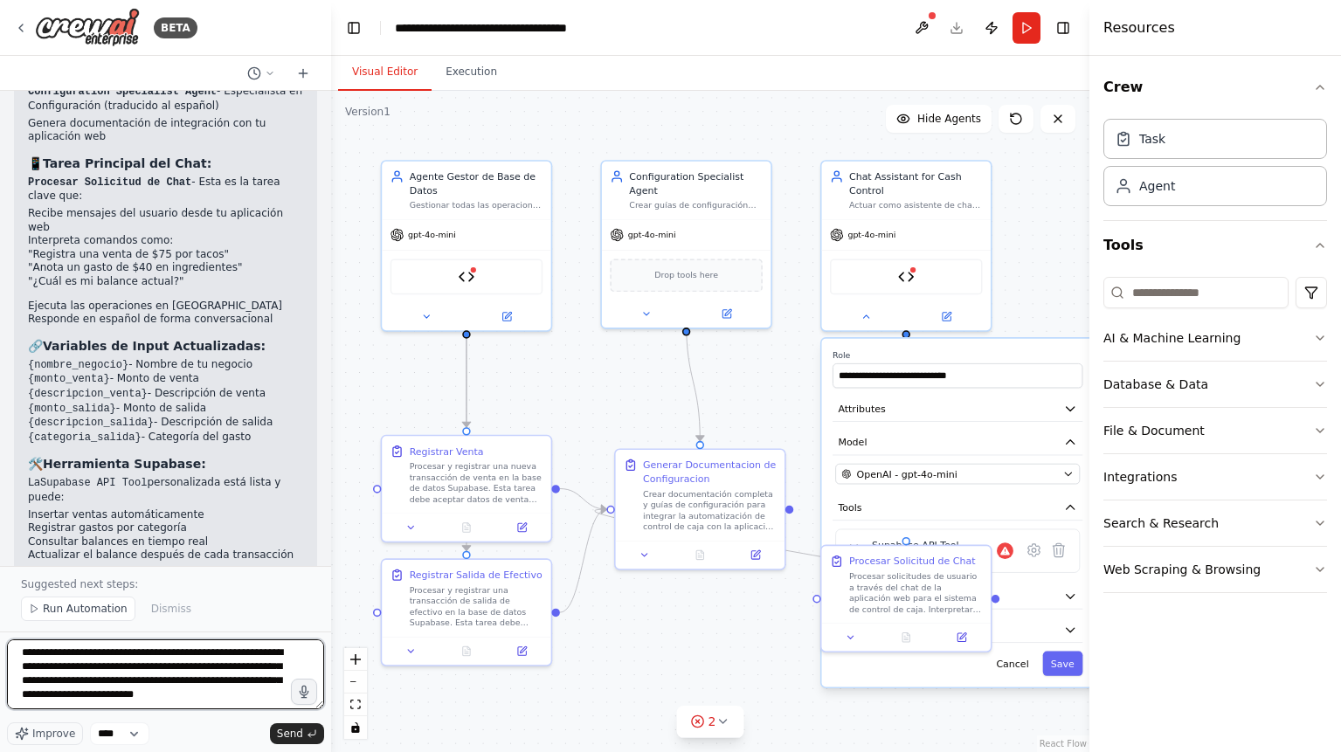
type textarea "**********"
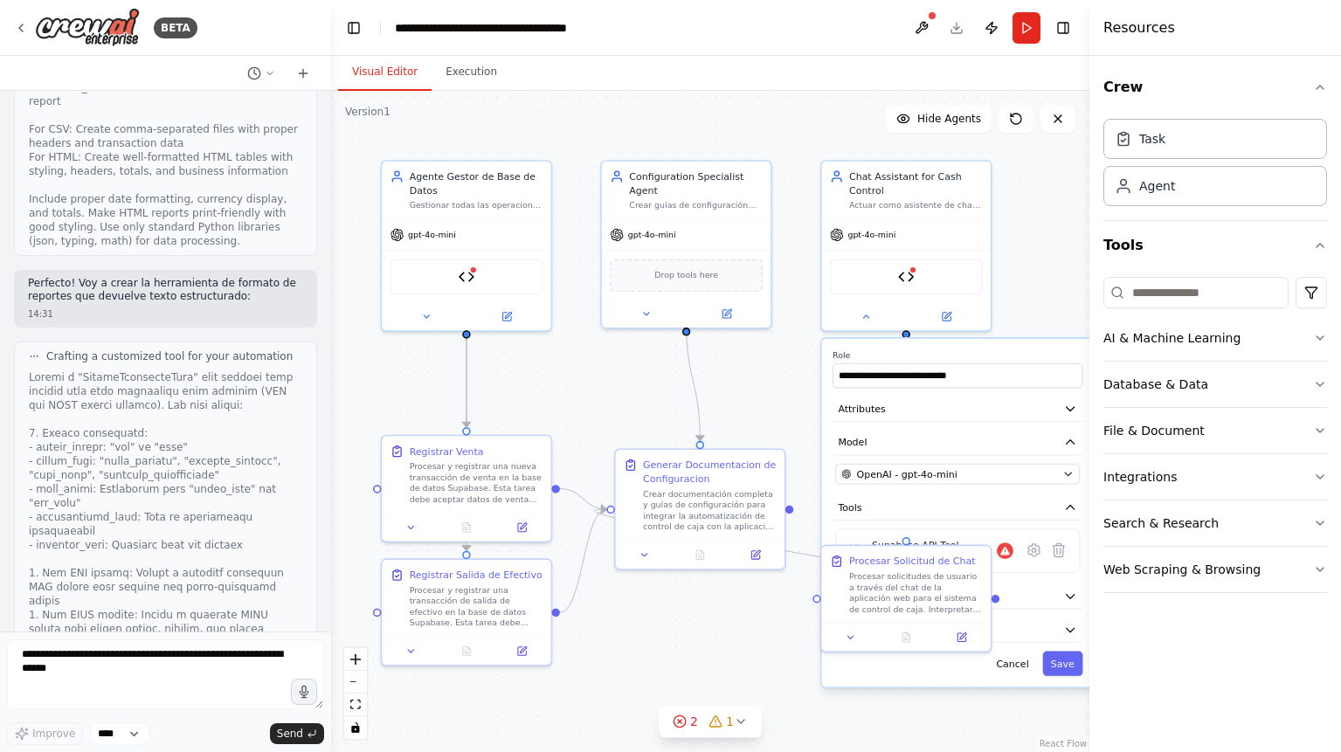
scroll to position [7689, 0]
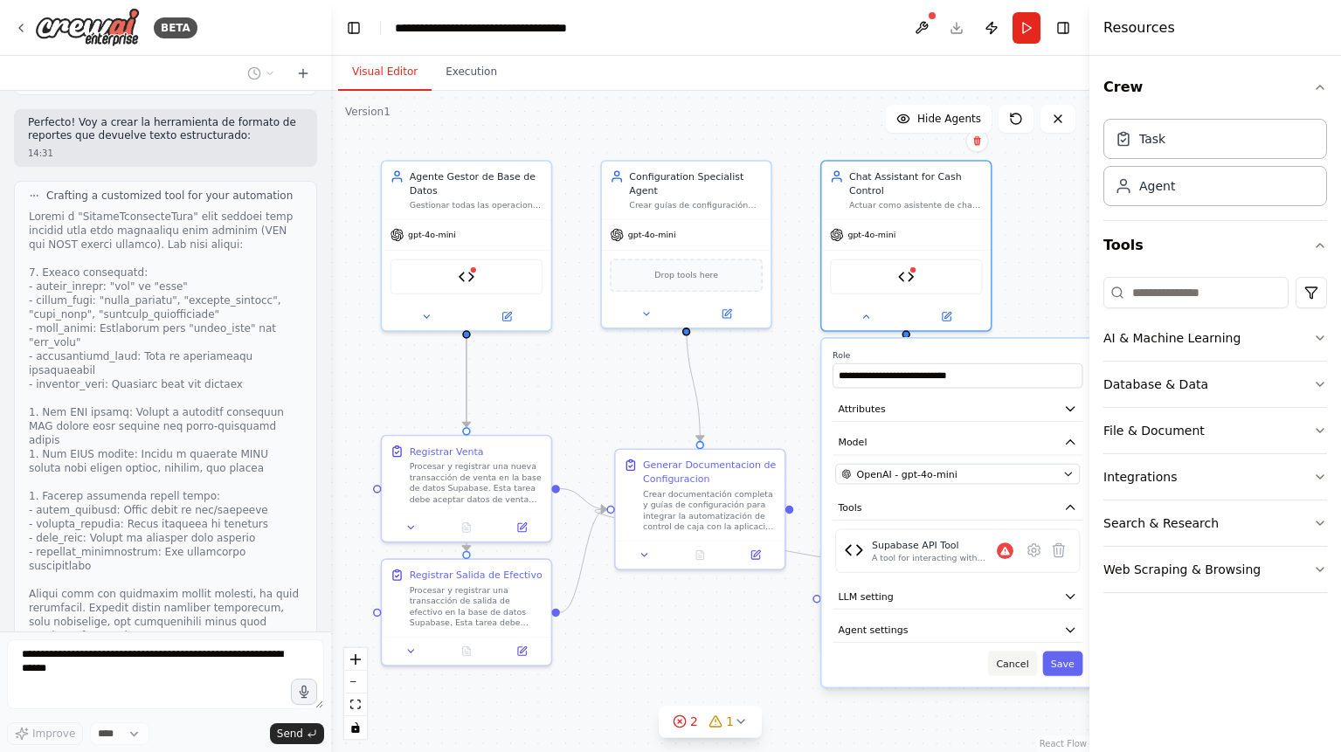
click at [1015, 667] on button "Cancel" at bounding box center [1012, 663] width 49 height 24
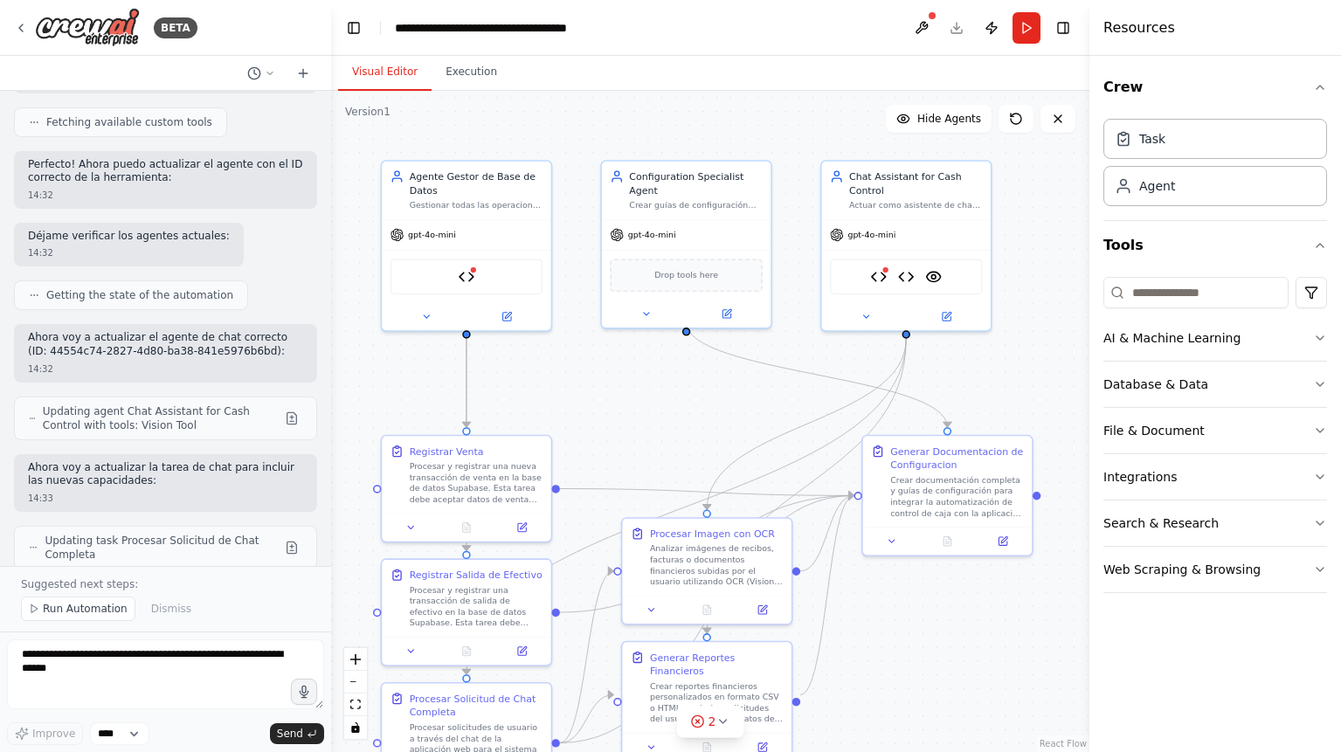
scroll to position [8605, 0]
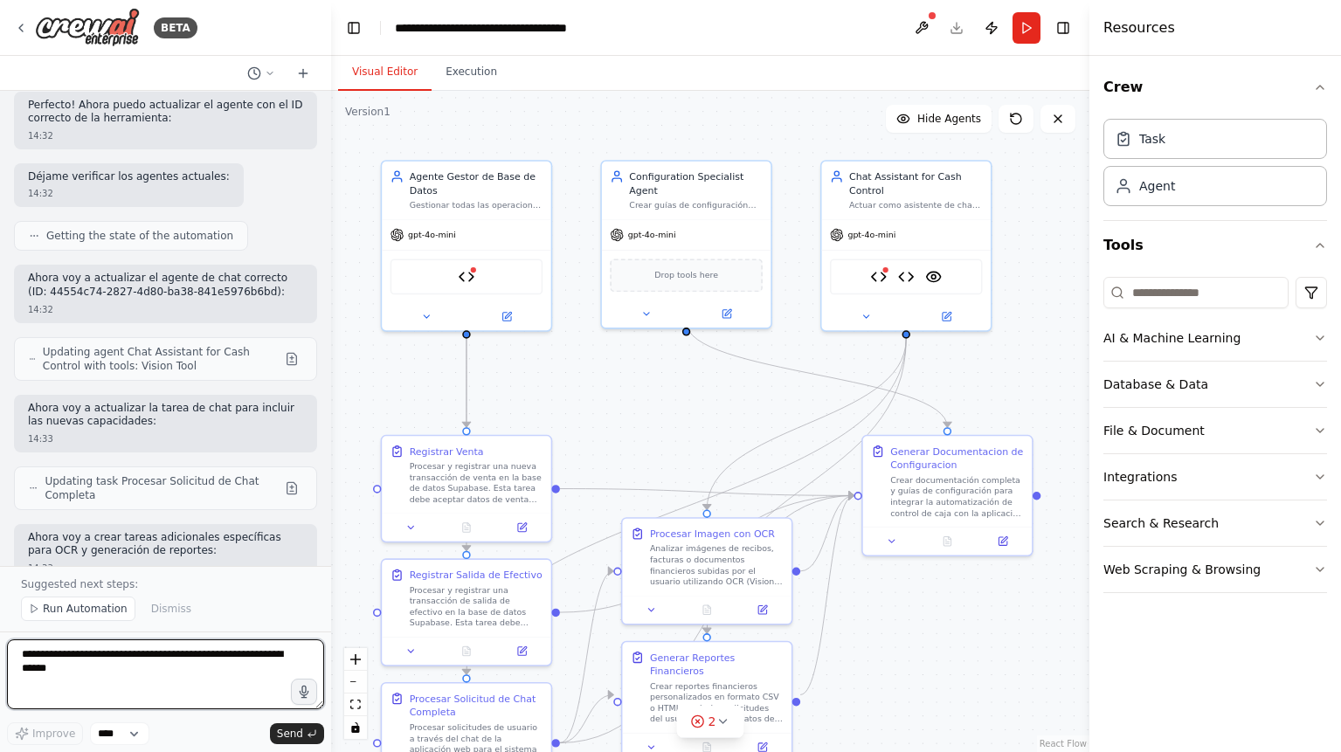
click at [85, 669] on textarea at bounding box center [165, 674] width 317 height 70
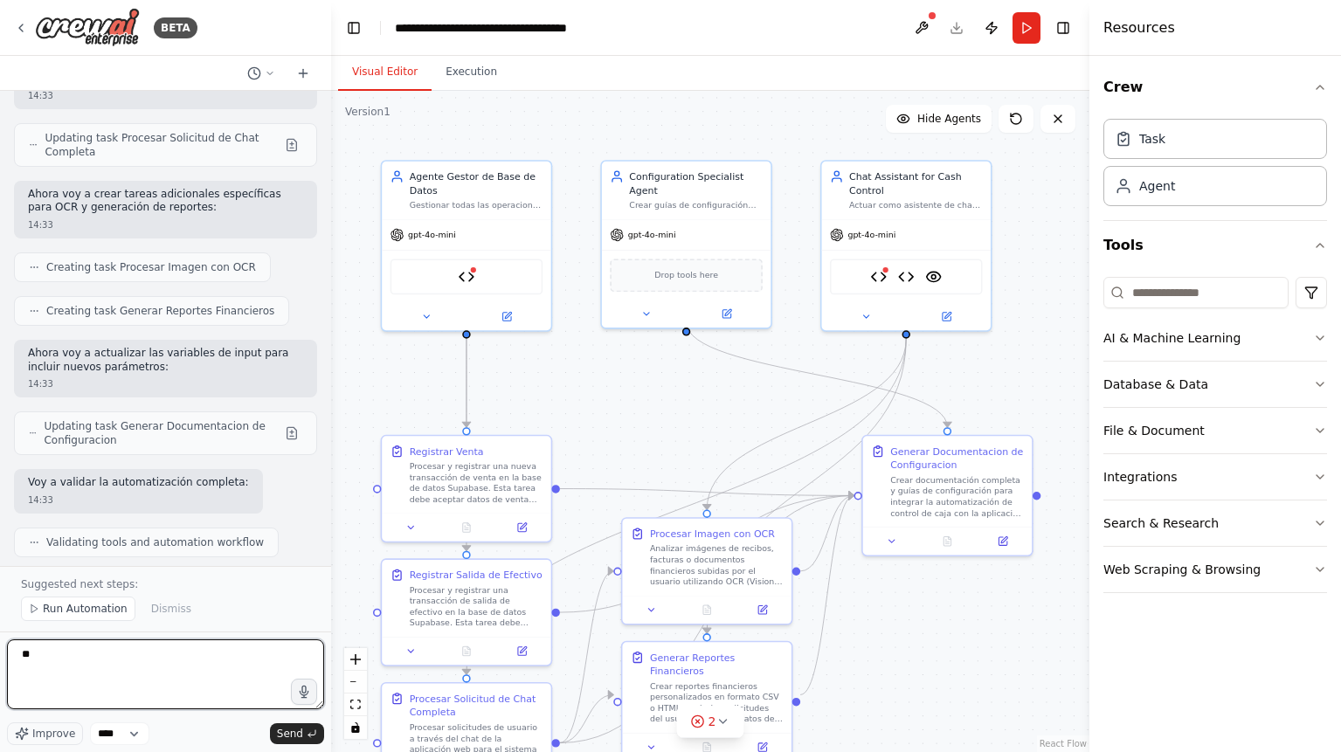
type textarea "*"
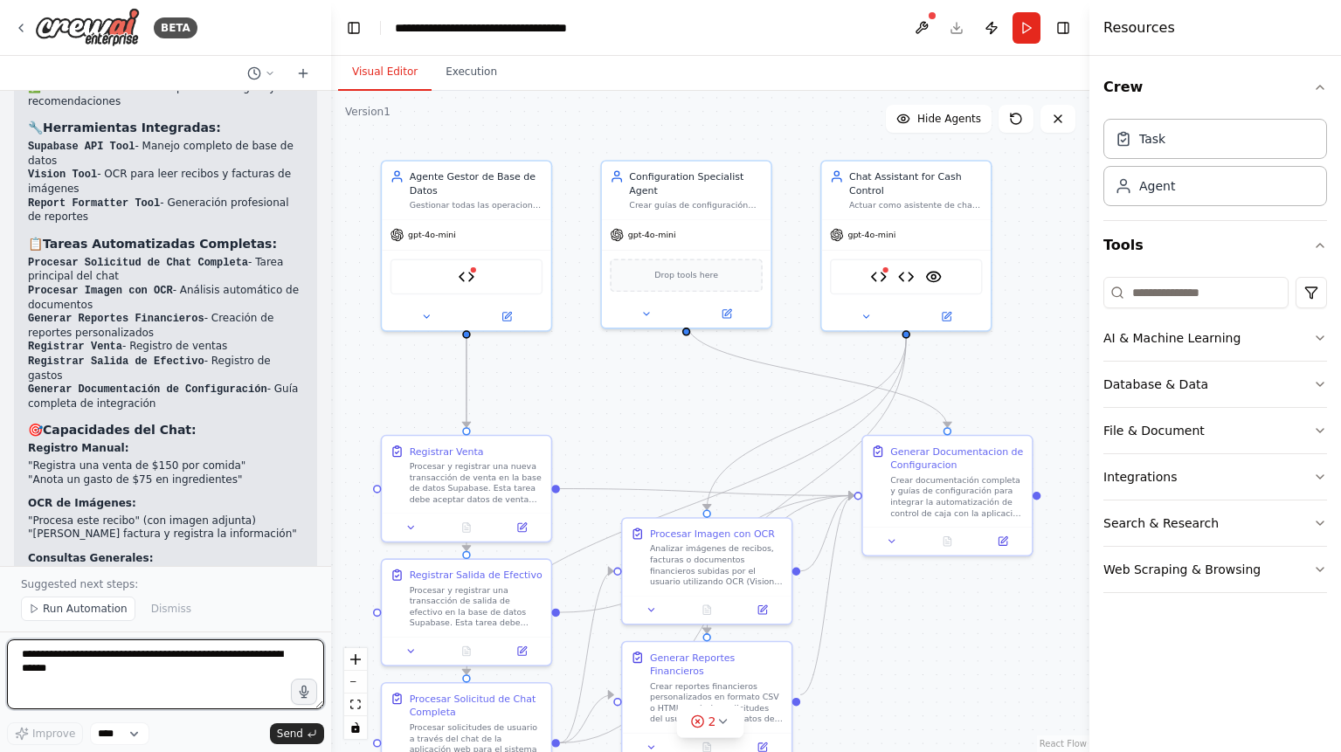
scroll to position [9806, 0]
